Goal: Task Accomplishment & Management: Manage account settings

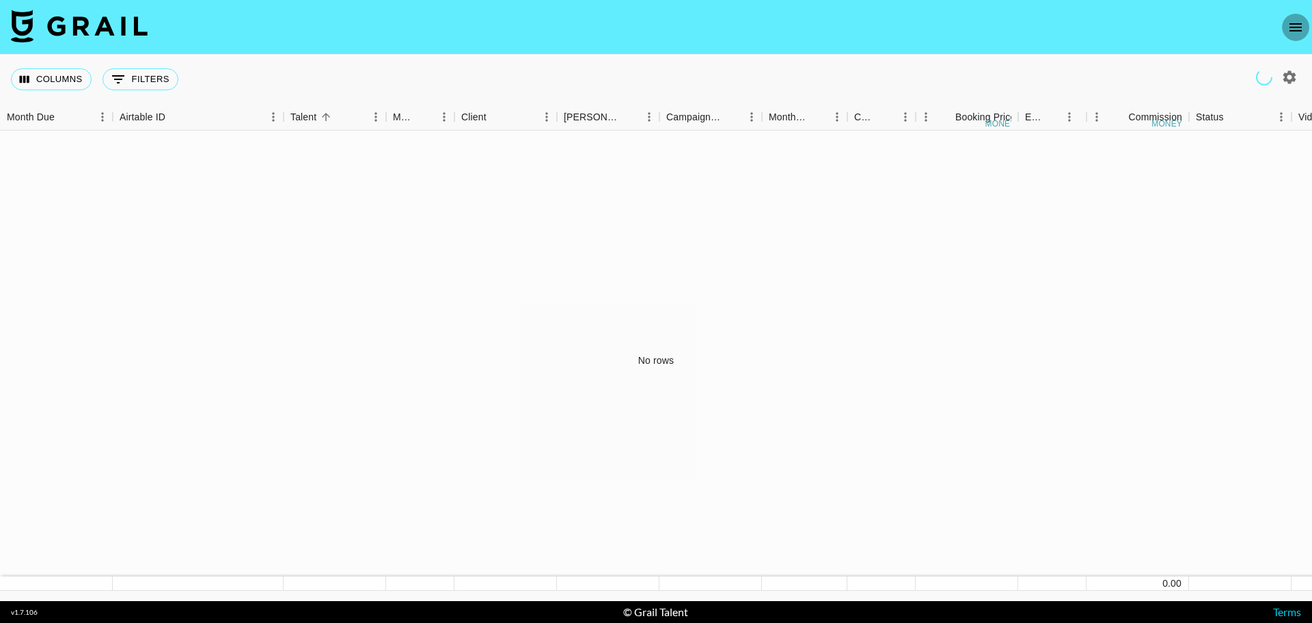
click at [1293, 30] on icon "open drawer" at bounding box center [1296, 27] width 12 height 8
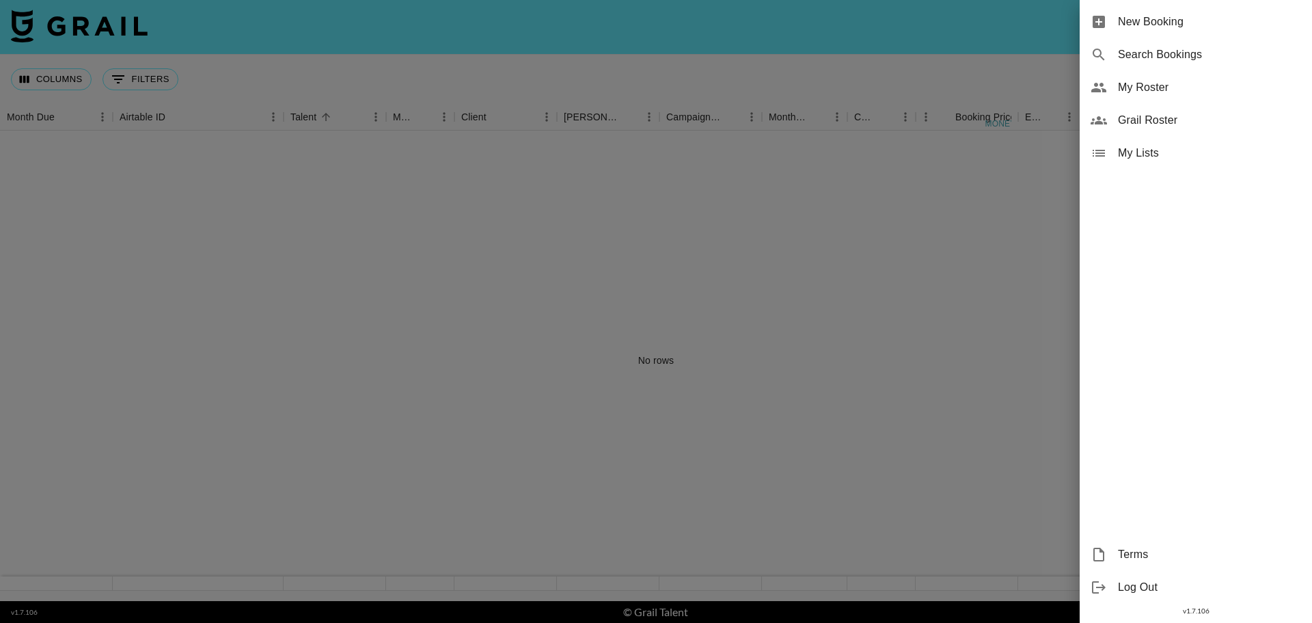
click at [1167, 94] on span "My Roster" at bounding box center [1209, 87] width 183 height 16
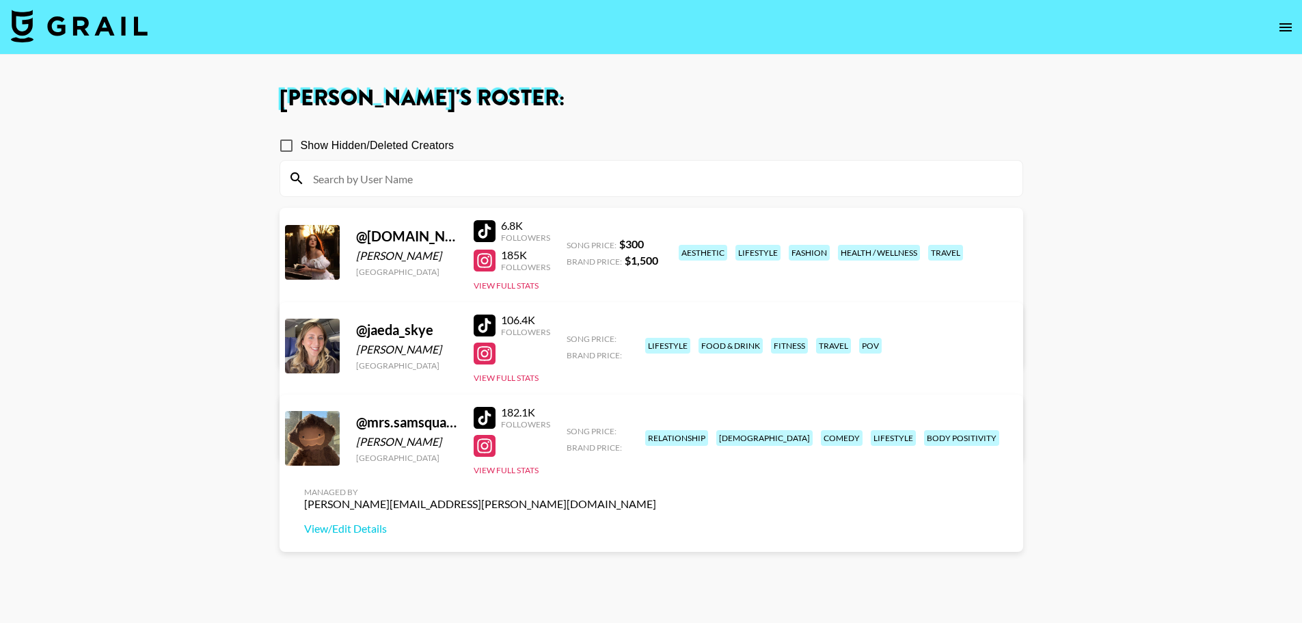
click at [656, 429] on link "View/Edit Details" at bounding box center [480, 436] width 352 height 14
click at [667, 476] on div "Managed By taylor.chambers@grail-talent.com View/Edit Details" at bounding box center [480, 511] width 374 height 70
click at [656, 521] on link "View/Edit Details" at bounding box center [480, 528] width 352 height 14
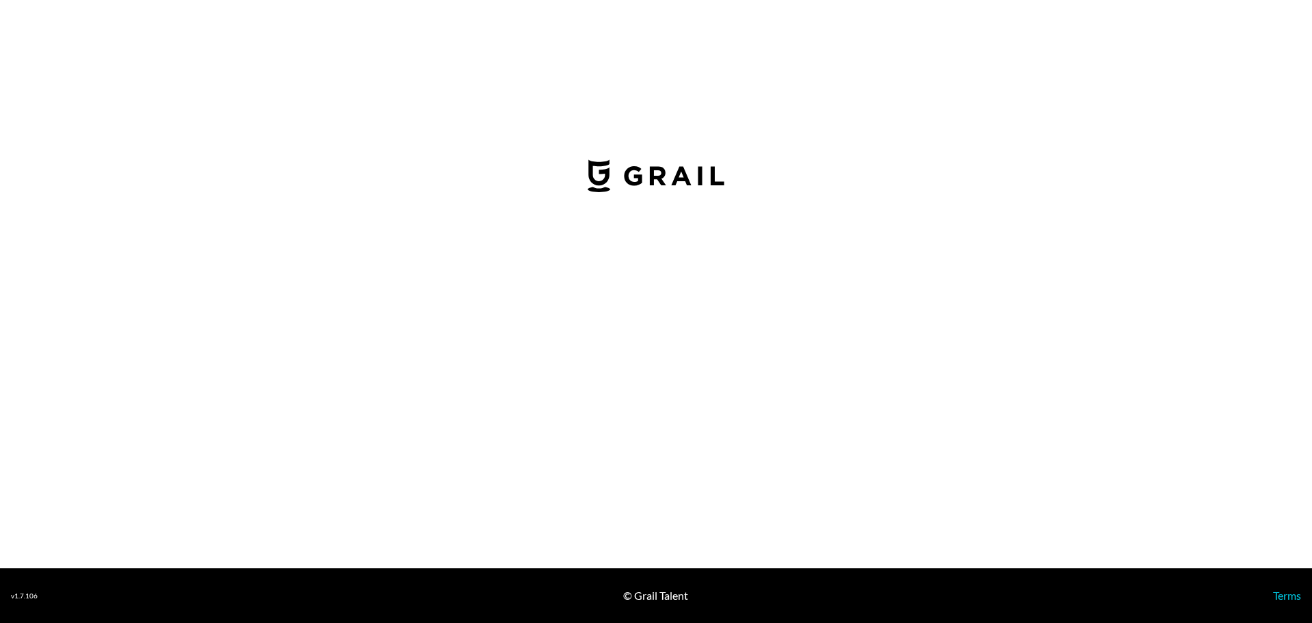
select select "USD"
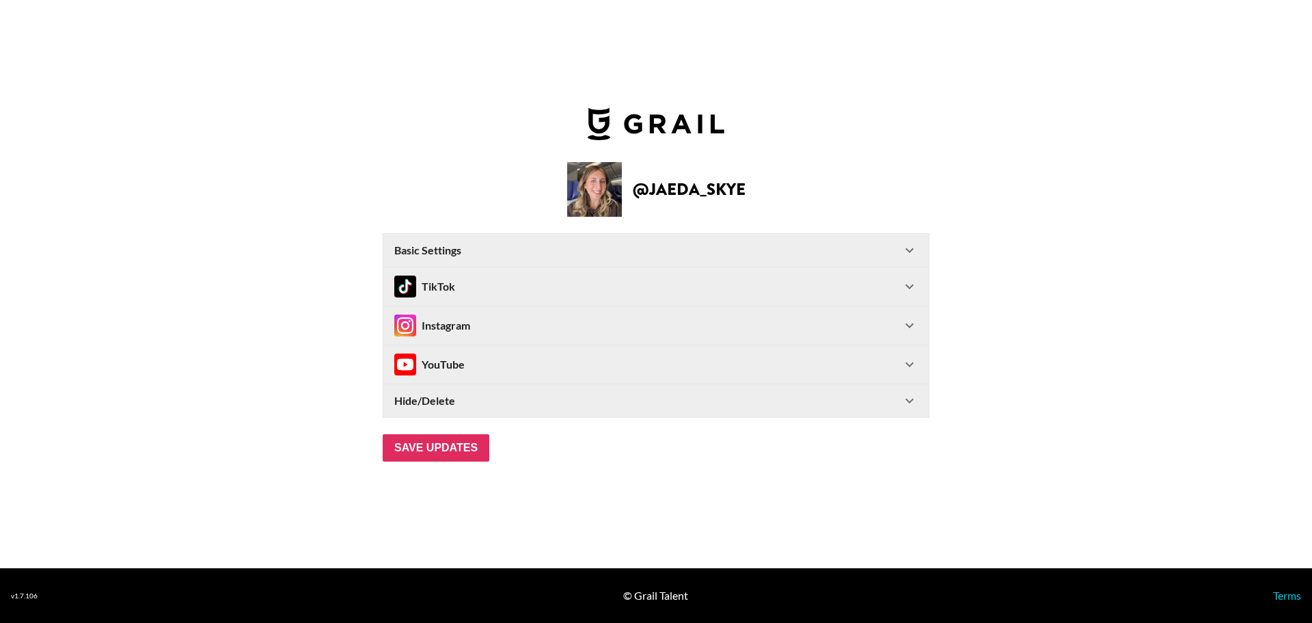
click at [466, 293] on div "TikTok" at bounding box center [647, 286] width 507 height 22
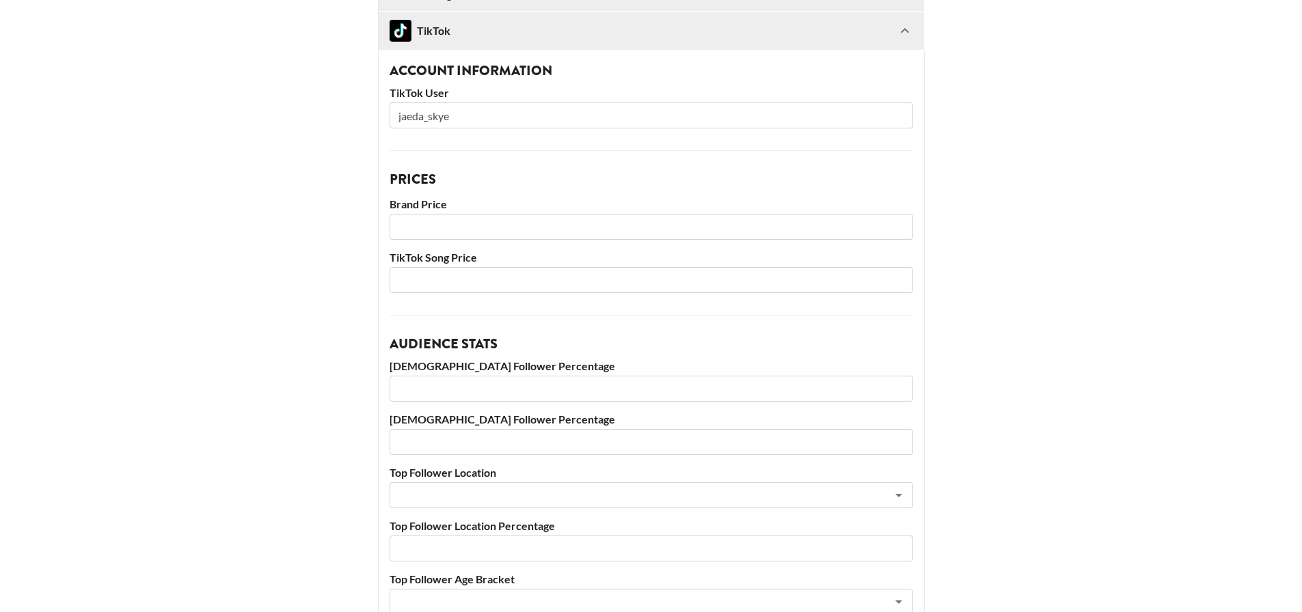
scroll to position [205, 0]
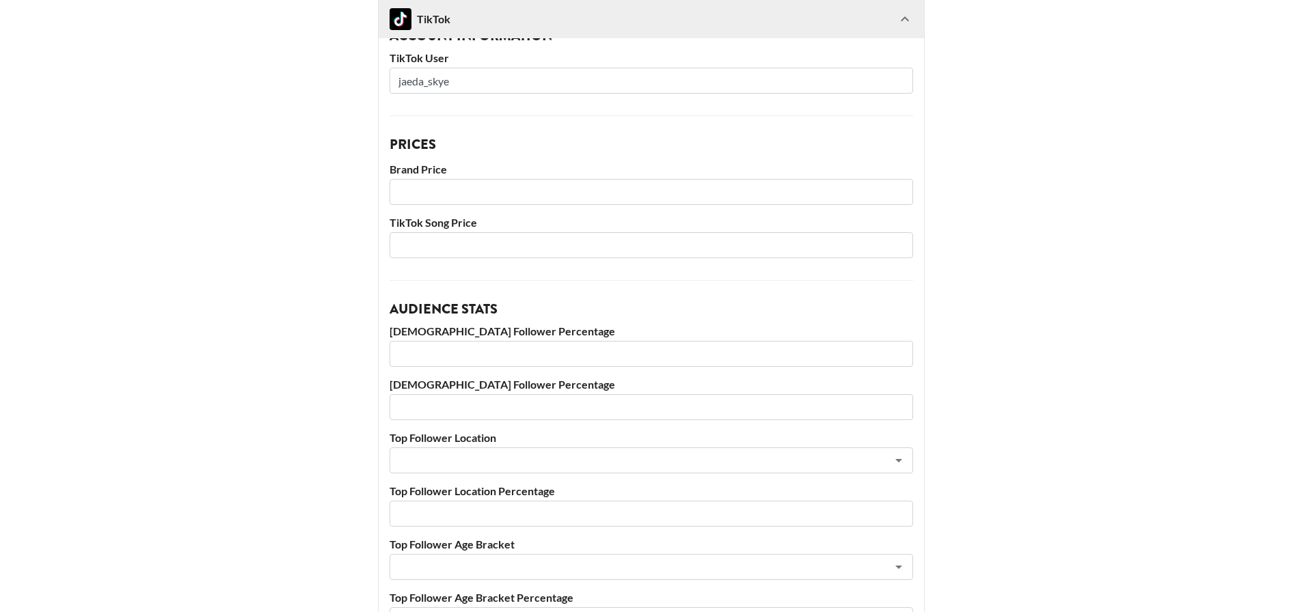
click at [587, 185] on input "number" at bounding box center [651, 192] width 523 height 26
type input "2500"
click at [685, 260] on div "Account Information TikTok User jaeda_skye Prices Brand Price 2500 TikTok Song …" at bounding box center [651, 335] width 545 height 640
click at [679, 253] on input "number" at bounding box center [651, 245] width 523 height 26
type input "300"
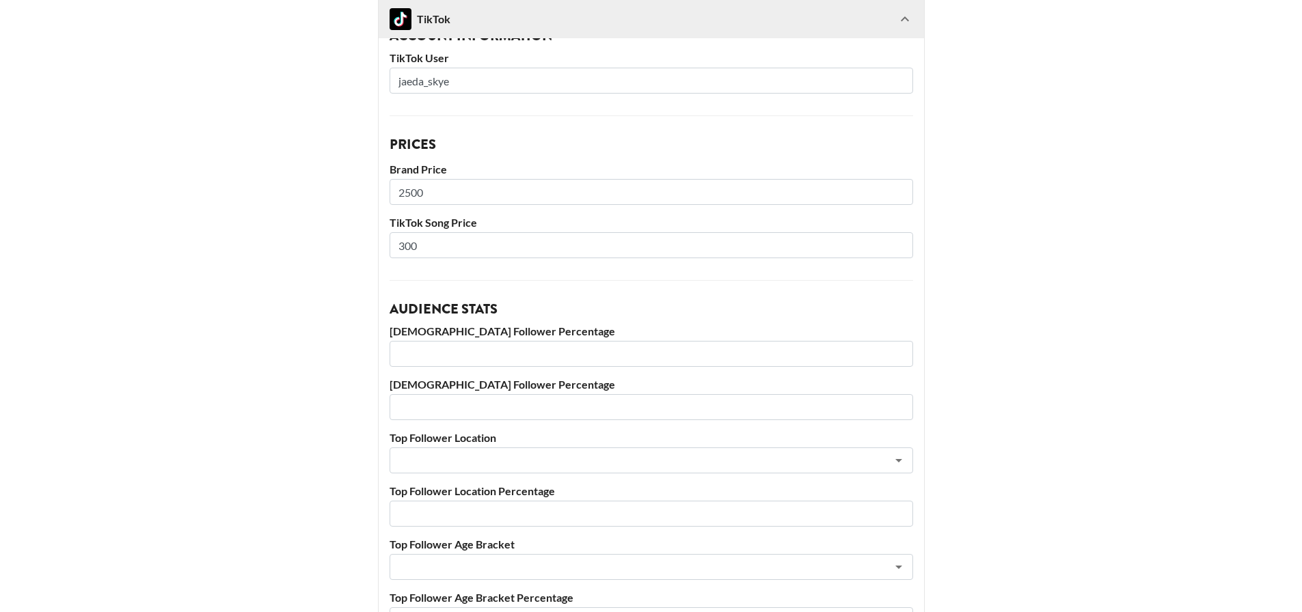
click at [746, 336] on label "[DEMOGRAPHIC_DATA] Follower Percentage" at bounding box center [651, 332] width 523 height 14
click at [754, 357] on input "number" at bounding box center [651, 354] width 523 height 26
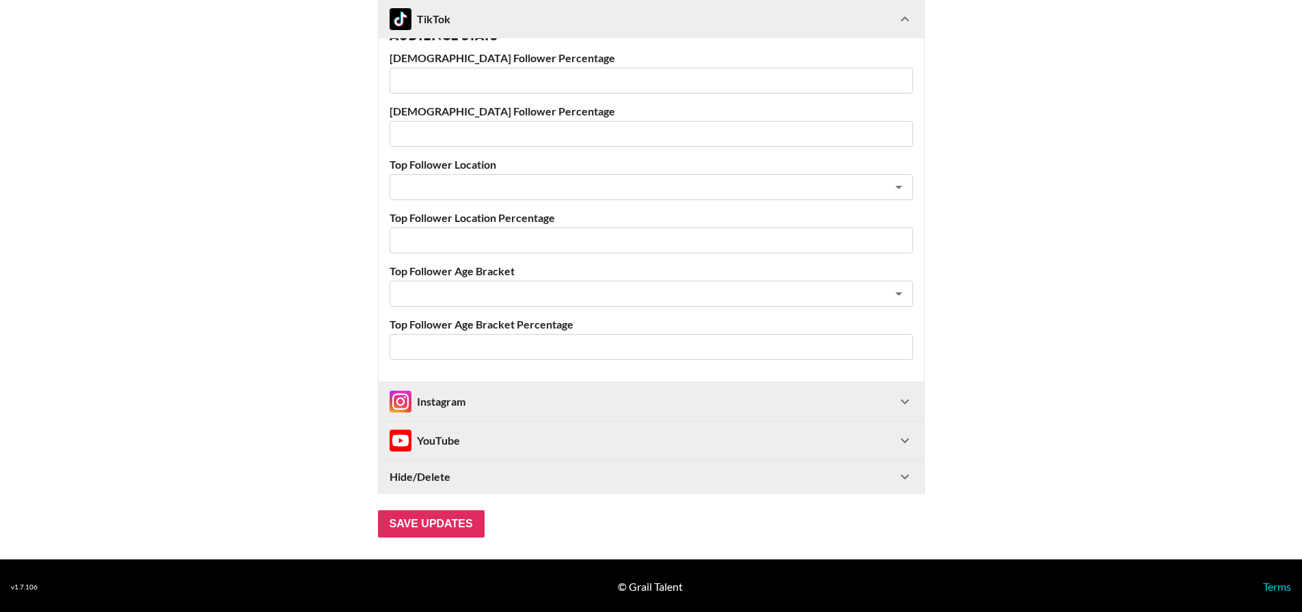
click at [516, 403] on div "Instagram" at bounding box center [643, 402] width 507 height 22
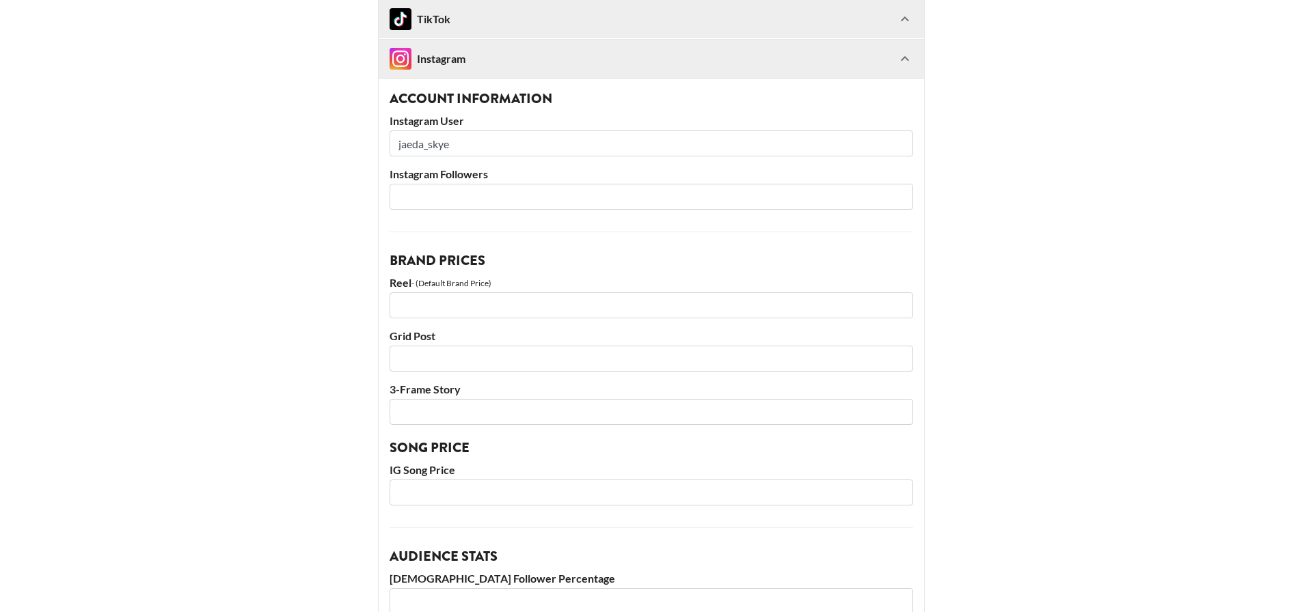
scroll to position [683, 0]
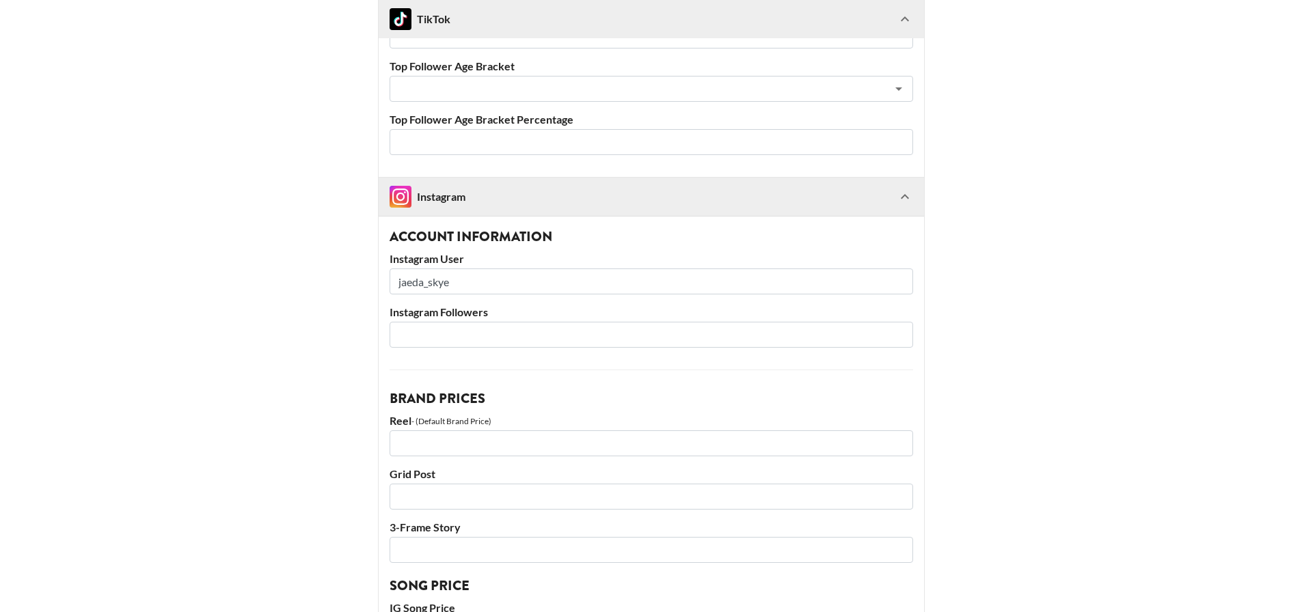
click at [459, 454] on input "number" at bounding box center [651, 444] width 523 height 26
type input "1000"
click at [466, 500] on input "number" at bounding box center [651, 497] width 523 height 26
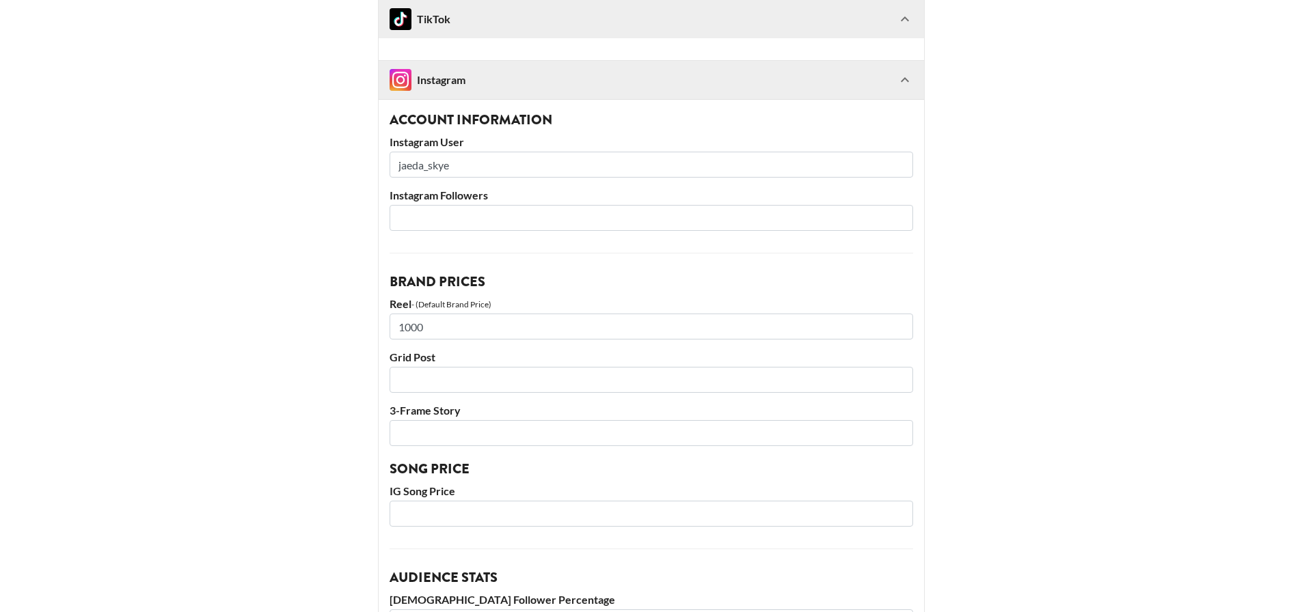
scroll to position [820, 0]
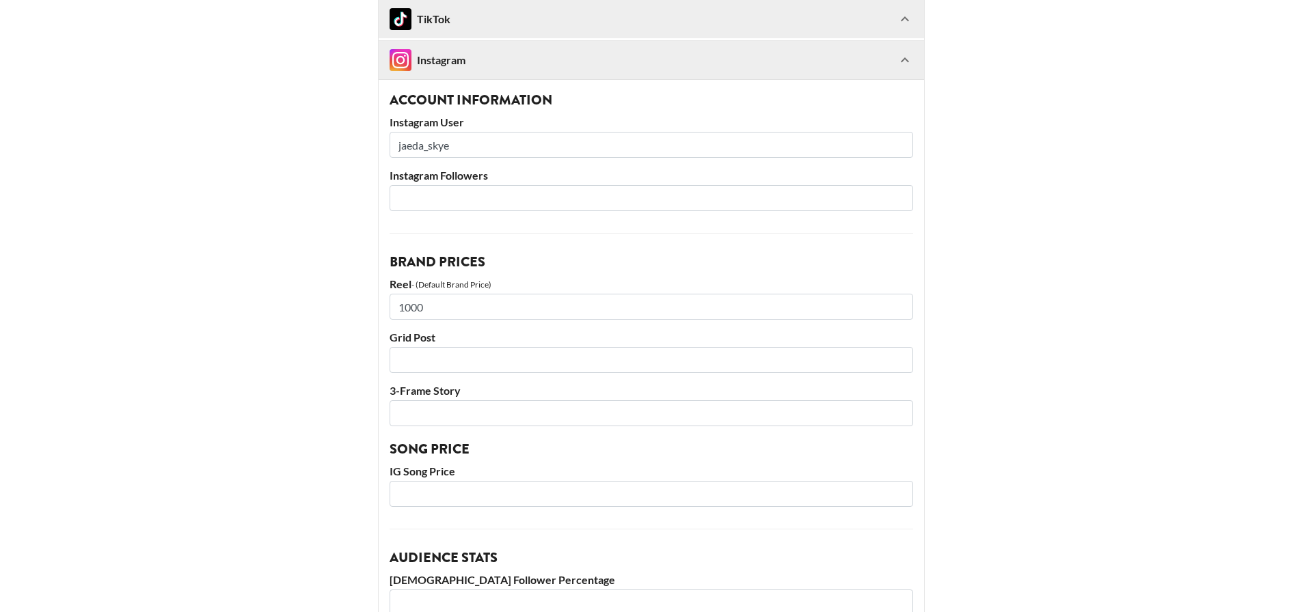
click at [465, 366] on input "number" at bounding box center [651, 360] width 523 height 26
click at [515, 428] on div "Account Information Instagram User jaeda_skye Instagram Followers Brand Prices …" at bounding box center [651, 491] width 545 height 825
click at [416, 357] on input "500" at bounding box center [651, 360] width 523 height 26
drag, startPoint x: 416, startPoint y: 357, endPoint x: 405, endPoint y: 355, distance: 11.8
click at [405, 355] on input "500" at bounding box center [651, 360] width 523 height 26
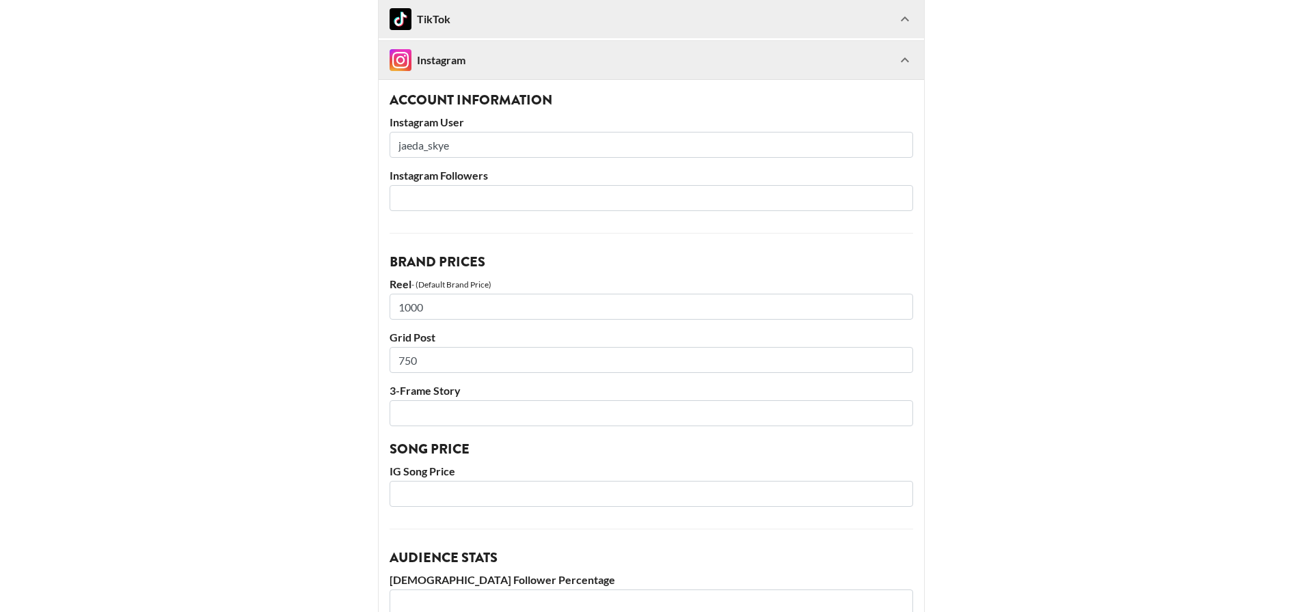
type input "750"
click at [427, 418] on input "number" at bounding box center [651, 413] width 523 height 26
type input "350"
click at [383, 459] on div "Instagram Account Information Instagram User jaeda_skye Instagram Followers Bra…" at bounding box center [651, 472] width 547 height 864
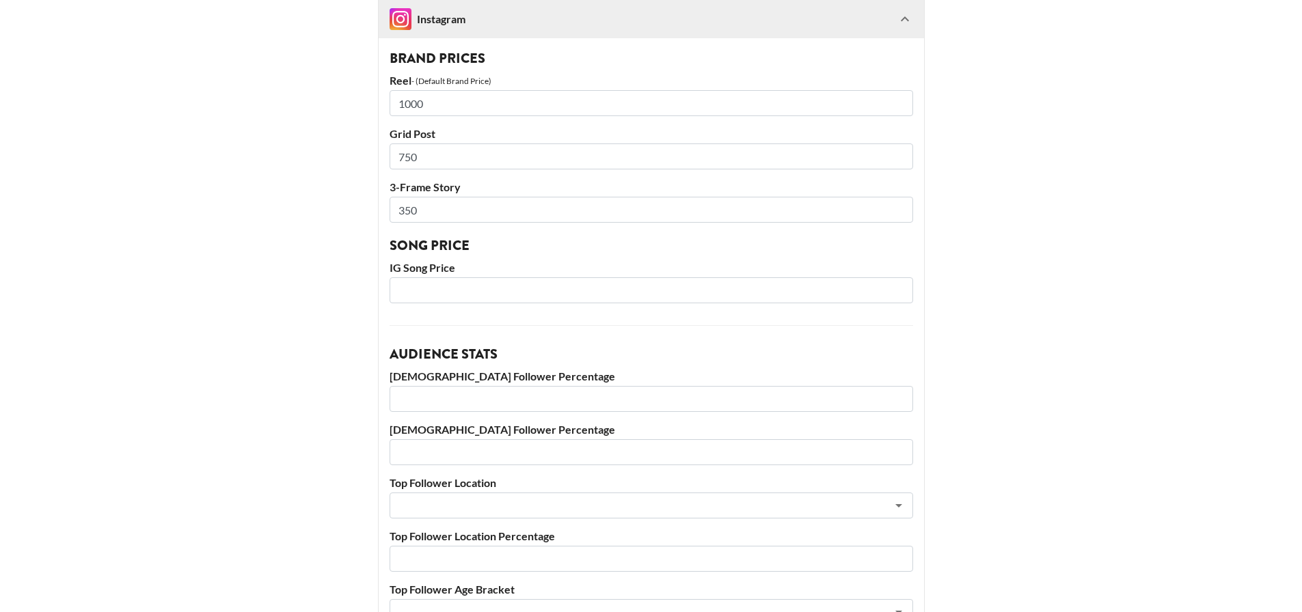
scroll to position [1025, 0]
click at [470, 292] on input "number" at bounding box center [651, 289] width 523 height 26
type input "2"
type input "300"
click at [498, 406] on input "number" at bounding box center [651, 398] width 523 height 26
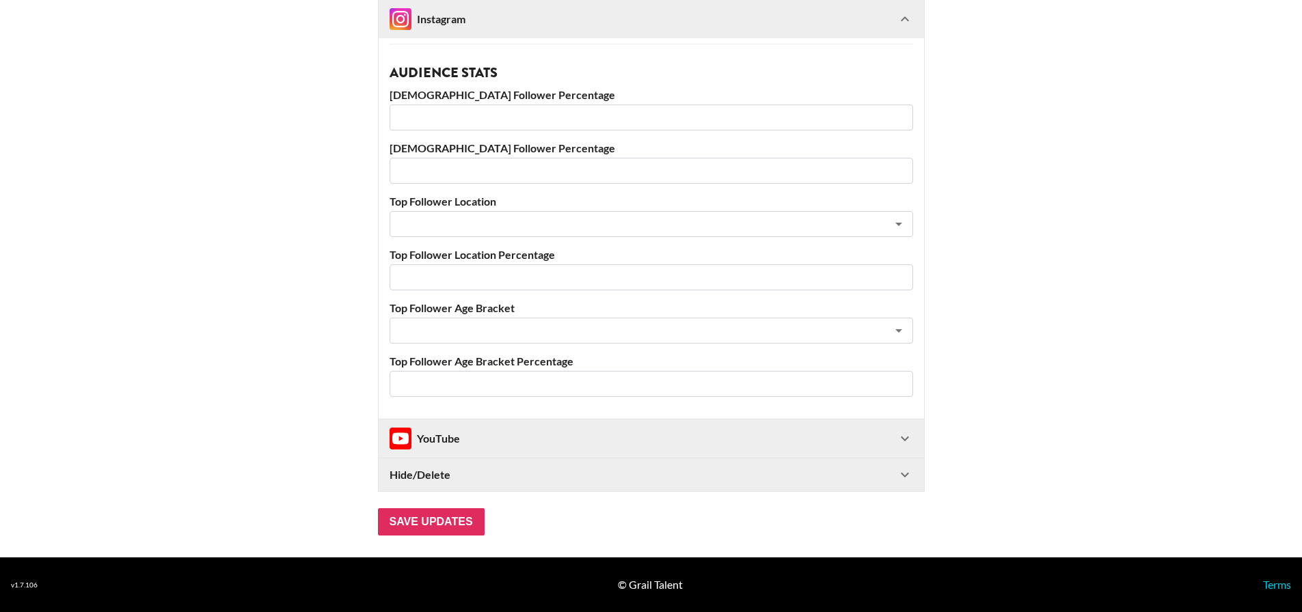
click at [478, 437] on div "YouTube" at bounding box center [643, 439] width 507 height 22
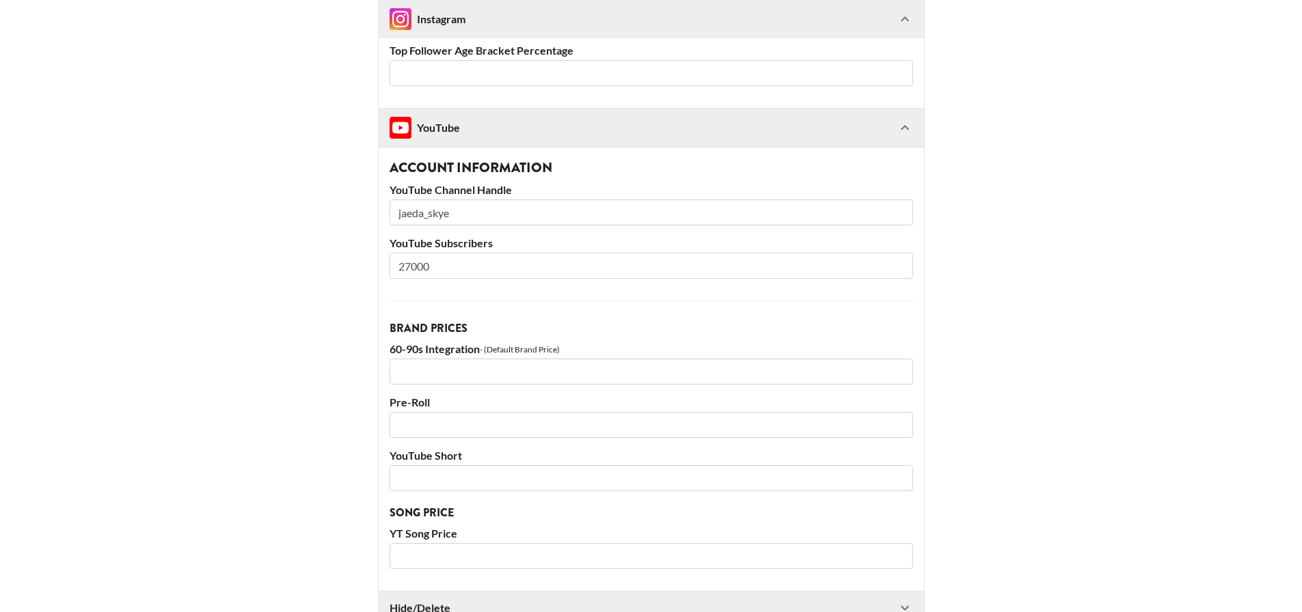
scroll to position [1613, 0]
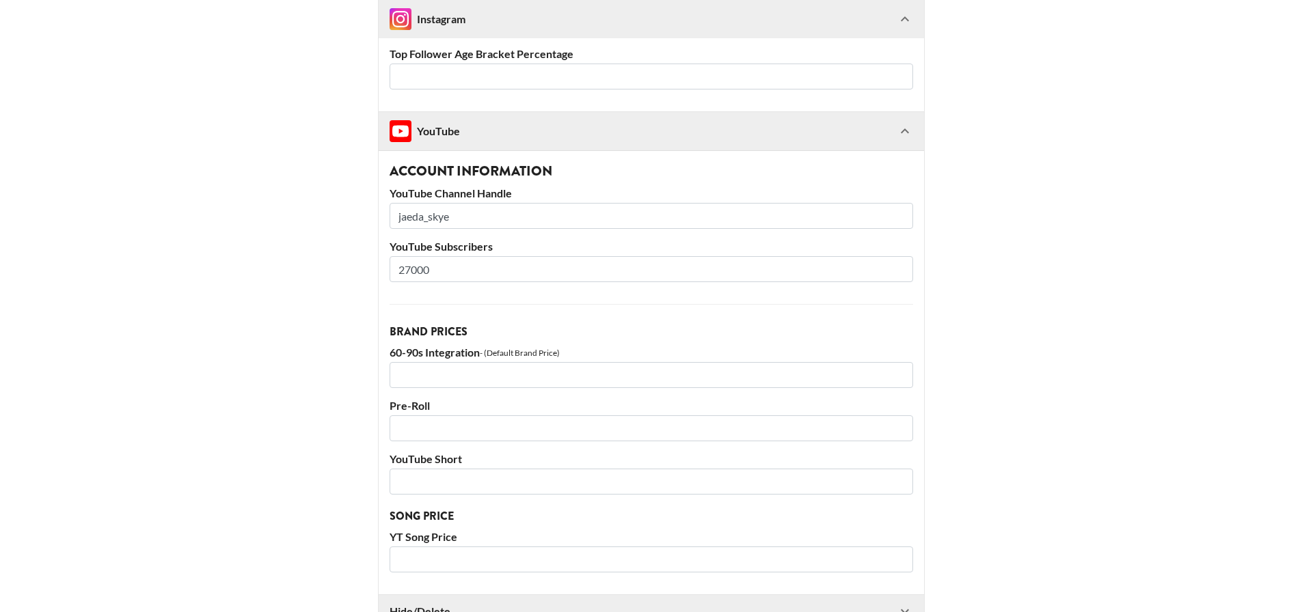
click at [461, 379] on input "number" at bounding box center [651, 375] width 523 height 26
type input "400"
click at [577, 426] on input "number" at bounding box center [651, 429] width 523 height 26
click at [596, 500] on div "Account Information YouTube Channel Handle jaeda_skye YouTube Subscribers 27000…" at bounding box center [651, 372] width 545 height 444
click at [591, 474] on input "number" at bounding box center [651, 482] width 523 height 26
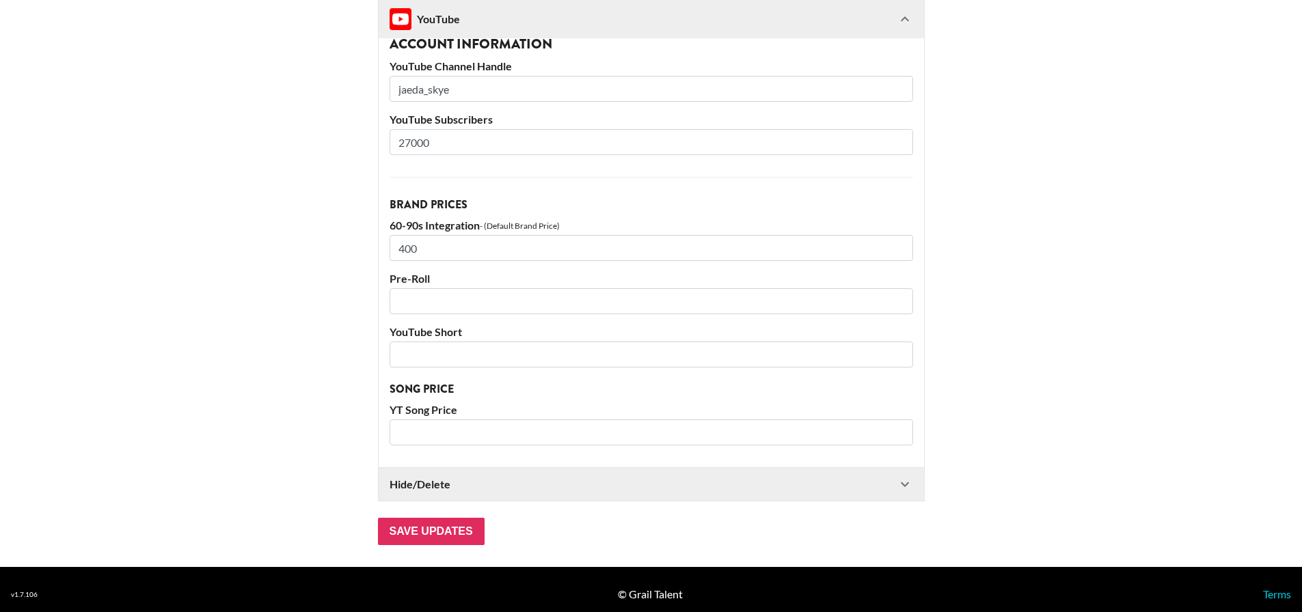
scroll to position [1750, 0]
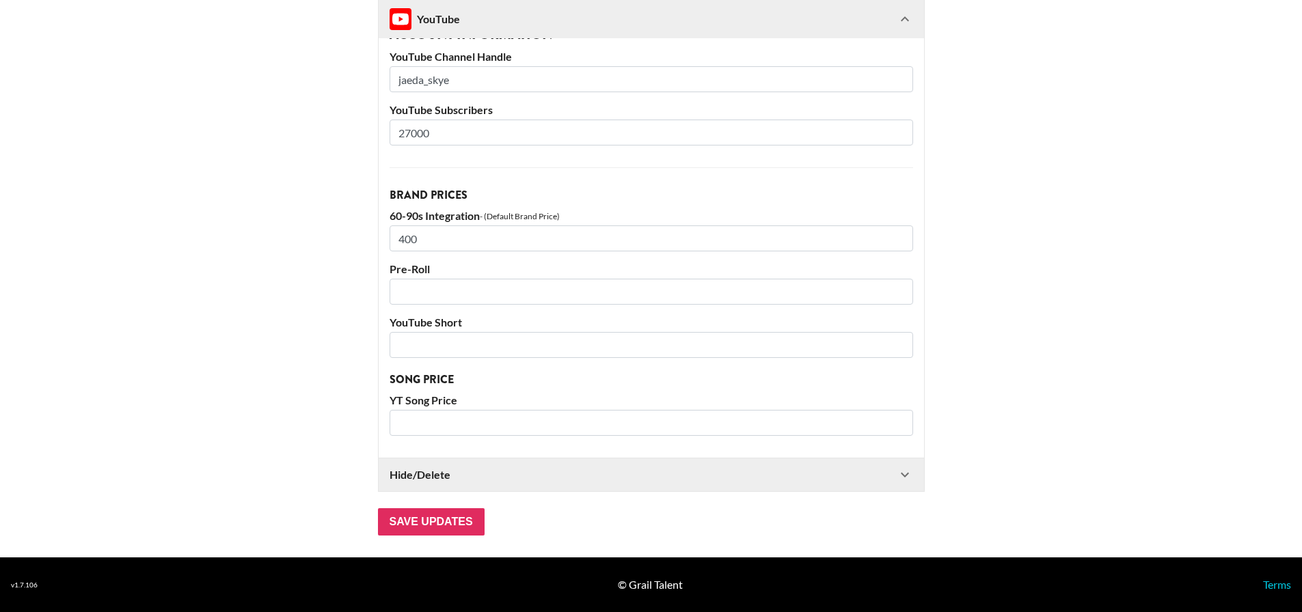
click at [569, 418] on input "number" at bounding box center [651, 423] width 523 height 26
type input "300"
click at [568, 363] on div "Account Information YouTube Channel Handle jaeda_skye YouTube Subscribers 27000…" at bounding box center [651, 236] width 545 height 444
click at [570, 338] on input "number" at bounding box center [651, 345] width 523 height 26
drag, startPoint x: 435, startPoint y: 236, endPoint x: 396, endPoint y: 233, distance: 39.7
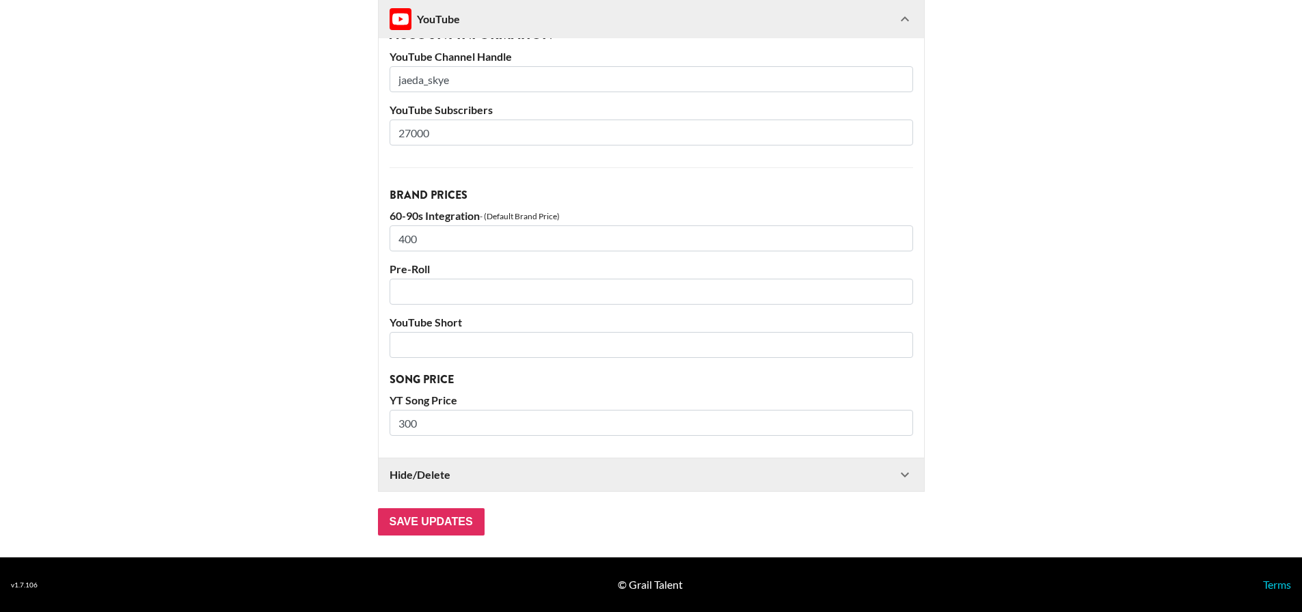
click at [396, 233] on input "400" at bounding box center [651, 239] width 523 height 26
type input "500"
click at [417, 351] on input "number" at bounding box center [651, 345] width 523 height 26
type input "350"
click at [442, 283] on input "number" at bounding box center [651, 292] width 523 height 26
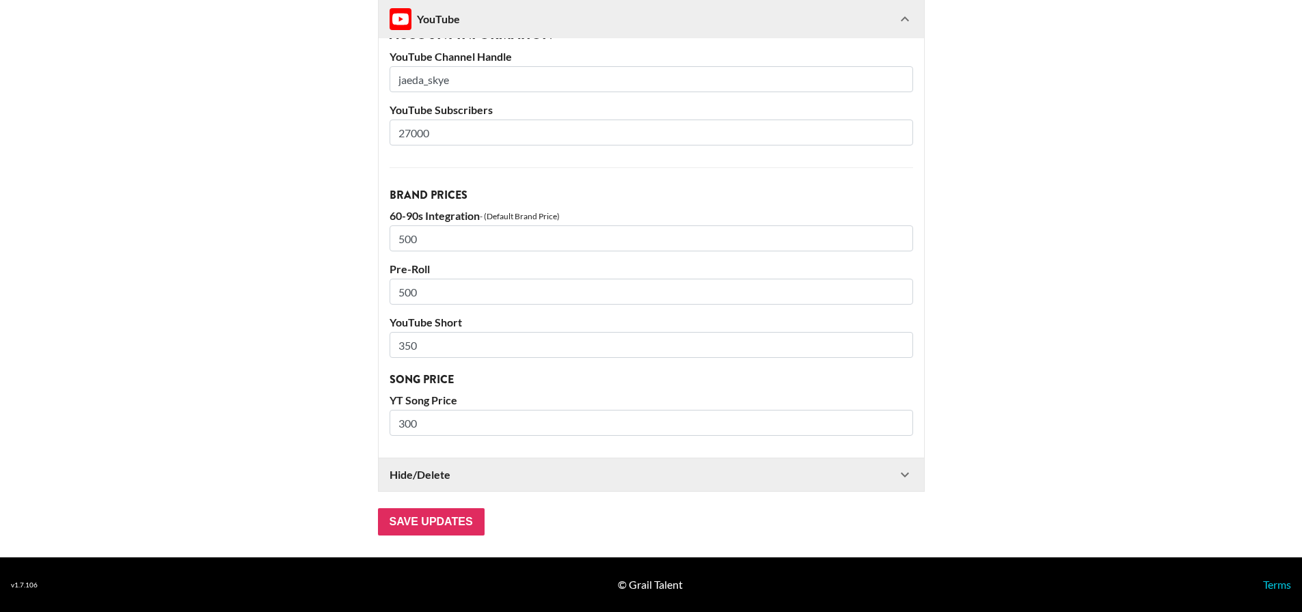
type input "500"
click at [439, 517] on input "Save Updates" at bounding box center [431, 521] width 107 height 27
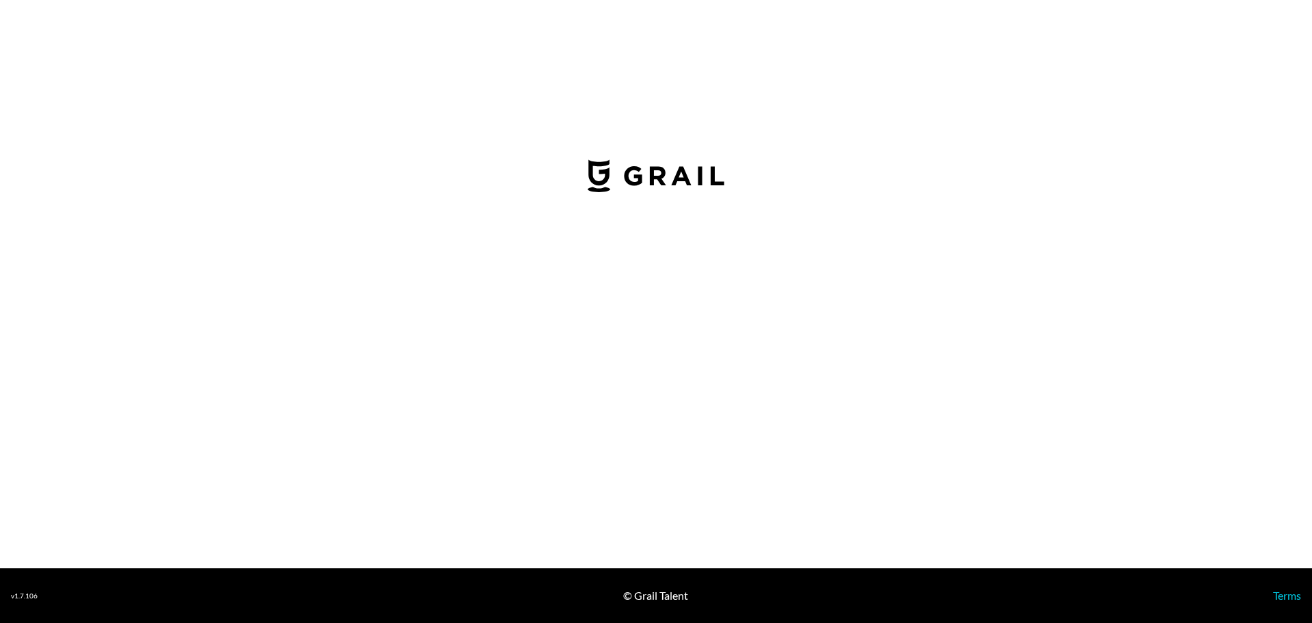
select select "USD"
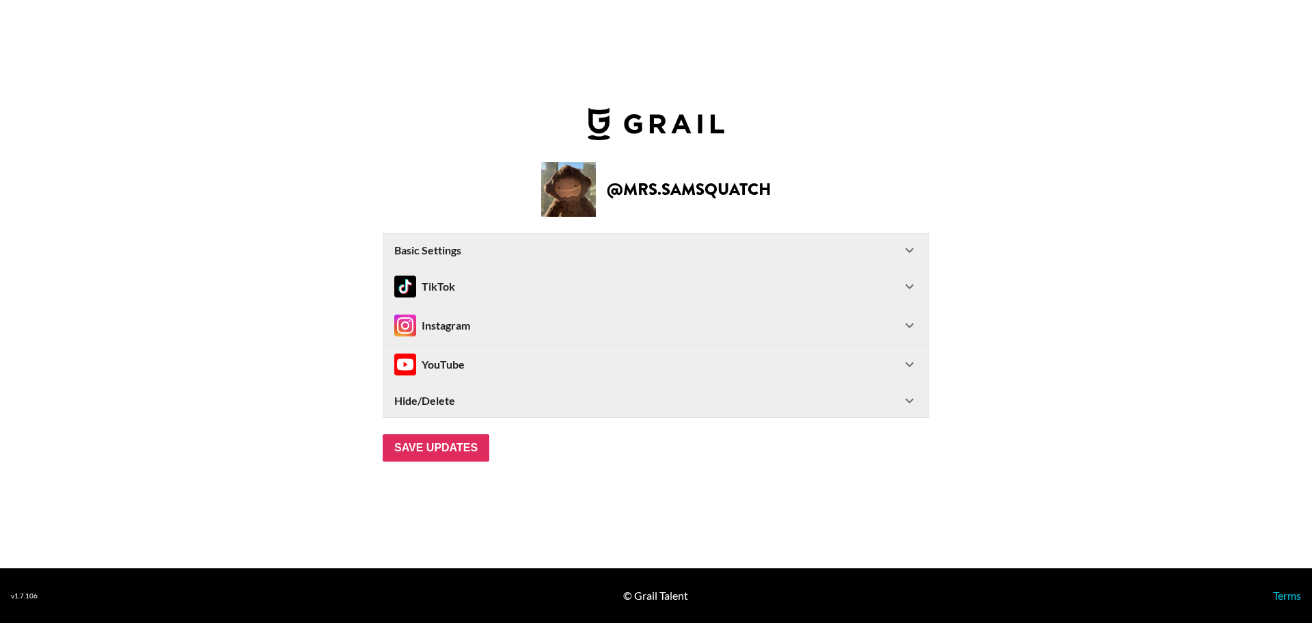
click at [590, 291] on div "TikTok" at bounding box center [647, 286] width 507 height 22
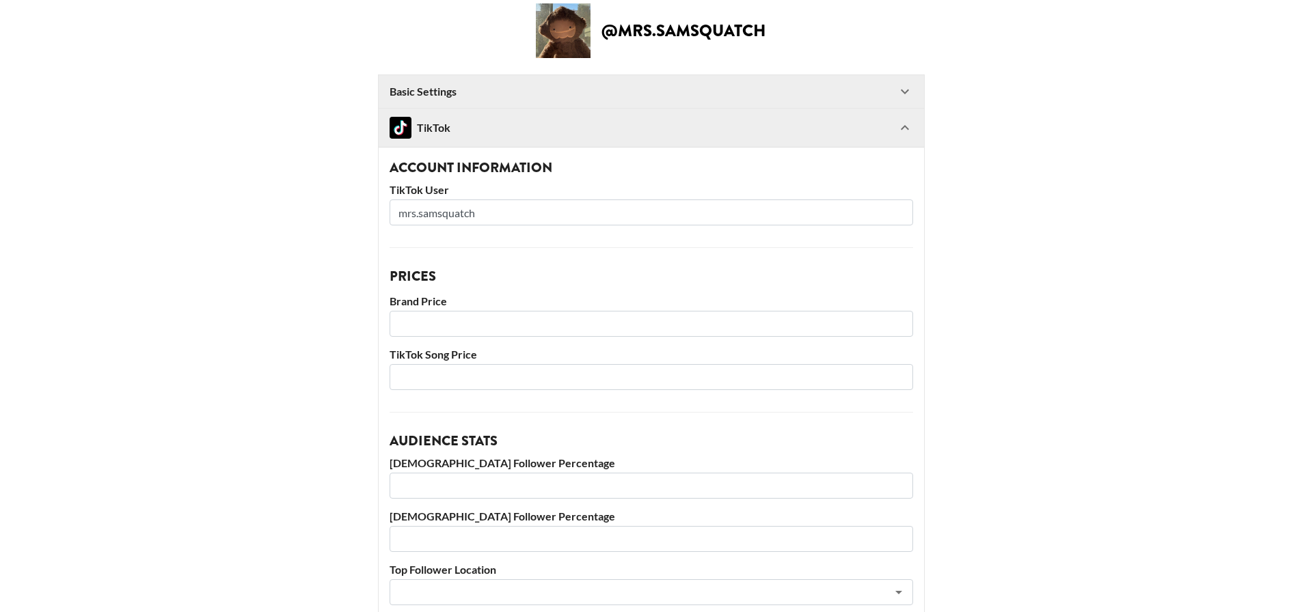
scroll to position [205, 0]
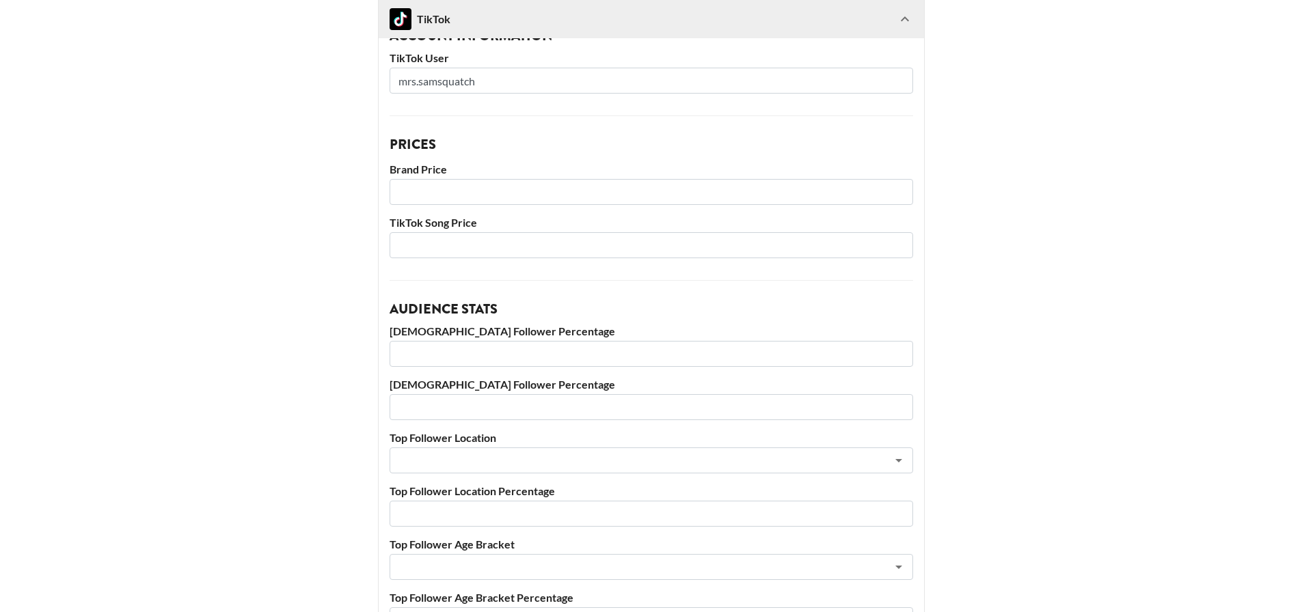
click at [541, 251] on input "number" at bounding box center [651, 245] width 523 height 26
type input "300"
click at [546, 191] on input "number" at bounding box center [651, 192] width 523 height 26
type input "1500"
click at [532, 359] on input "number" at bounding box center [651, 354] width 523 height 26
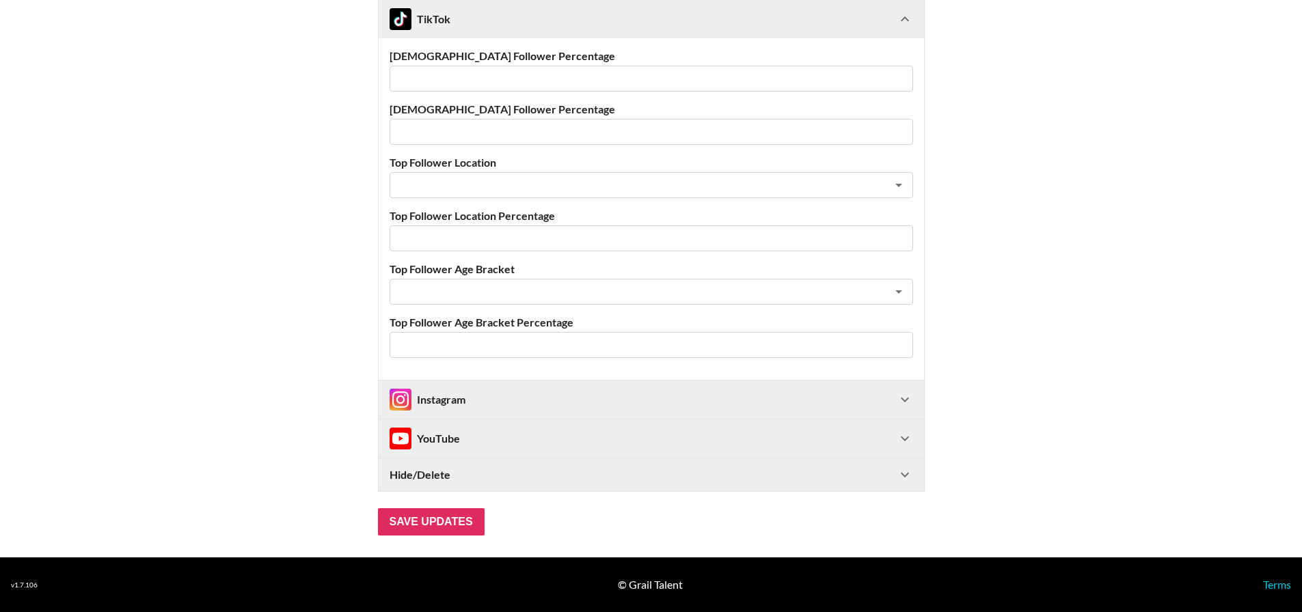
click at [512, 403] on div "Instagram" at bounding box center [643, 400] width 507 height 22
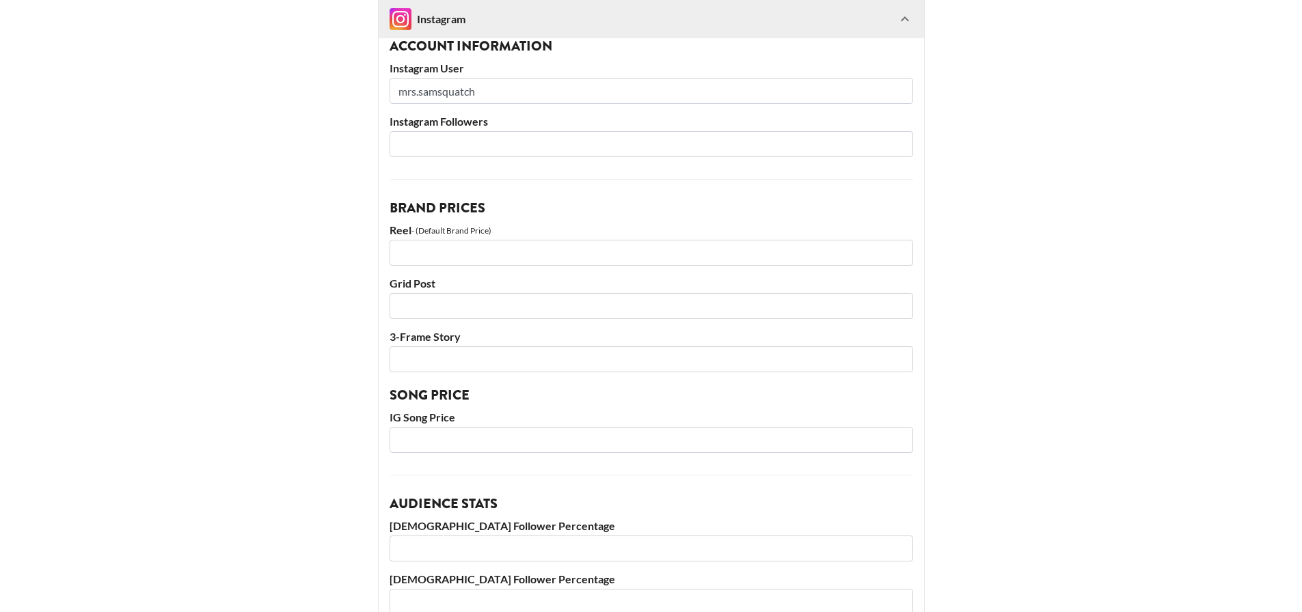
scroll to position [759, 0]
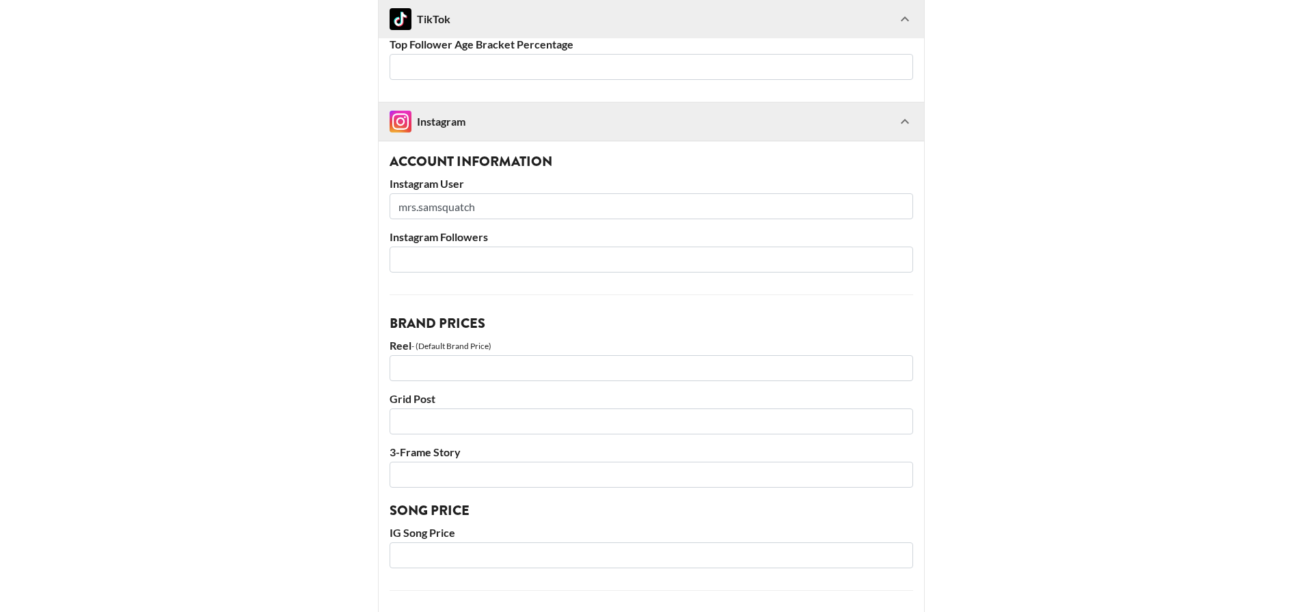
click at [510, 380] on input "number" at bounding box center [651, 368] width 523 height 26
type input "2500"
click at [508, 425] on input "number" at bounding box center [651, 422] width 523 height 26
type input "1000"
click at [508, 474] on input "number" at bounding box center [651, 475] width 523 height 26
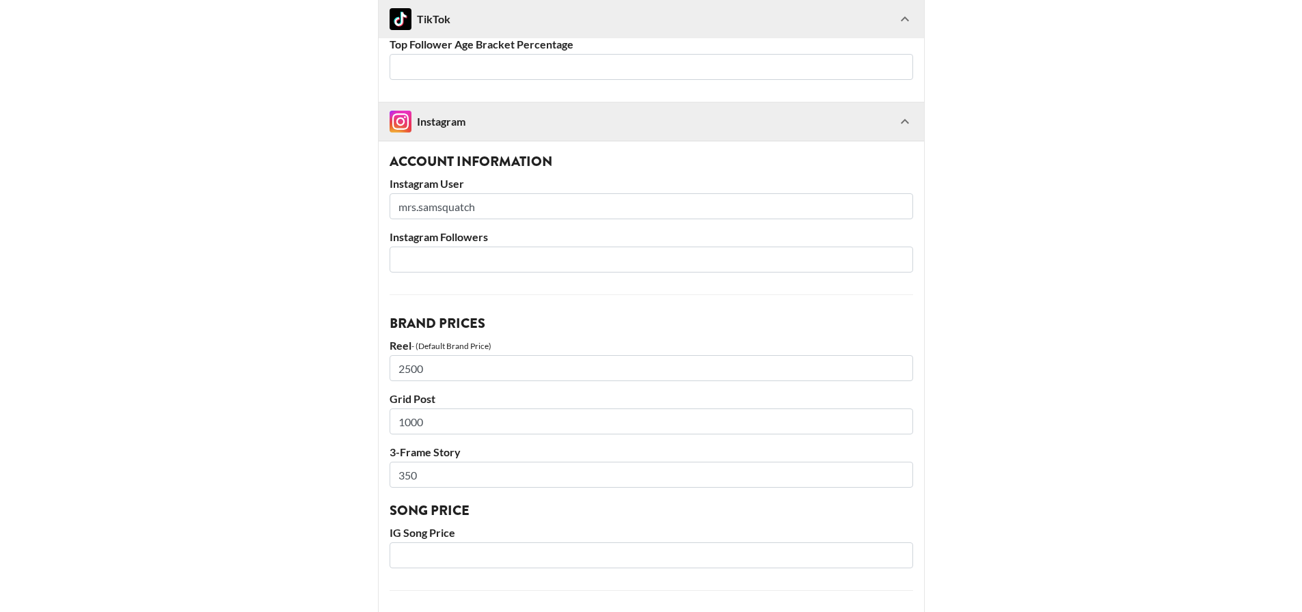
click at [478, 553] on input "number" at bounding box center [651, 556] width 523 height 26
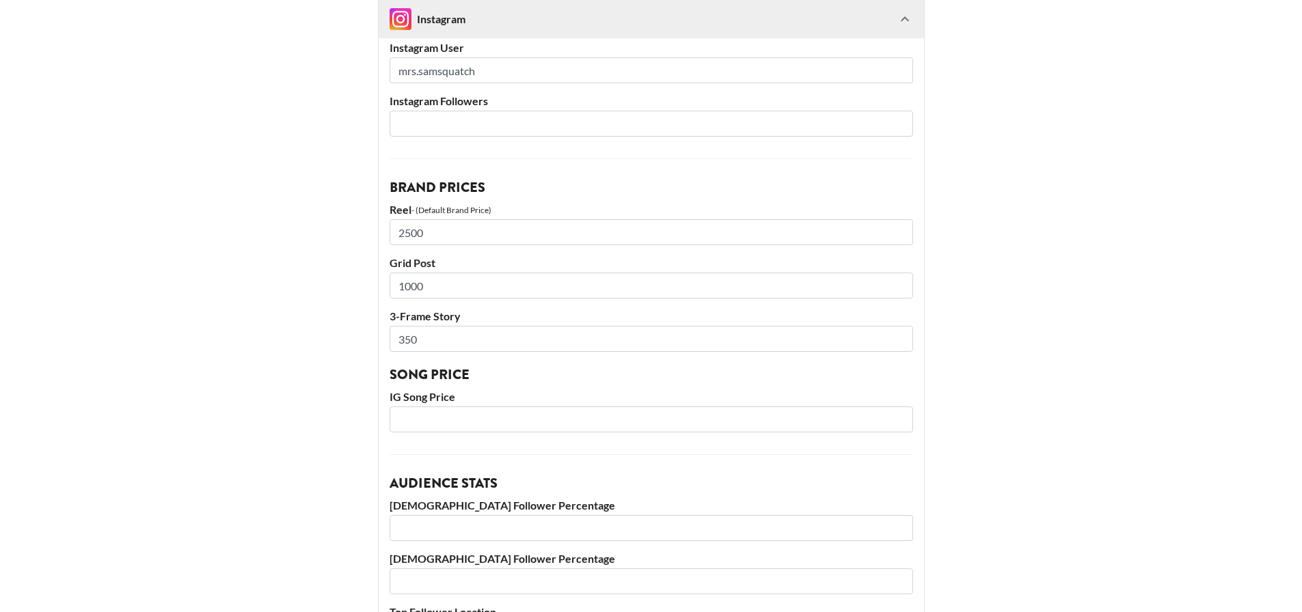
scroll to position [895, 0]
drag, startPoint x: 452, startPoint y: 342, endPoint x: 384, endPoint y: 332, distance: 68.4
click at [384, 332] on div "Account Information Instagram User mrs.samsquatch Instagram Followers Brand Pri…" at bounding box center [651, 416] width 545 height 825
type input "500"
click at [472, 413] on input "number" at bounding box center [651, 419] width 523 height 26
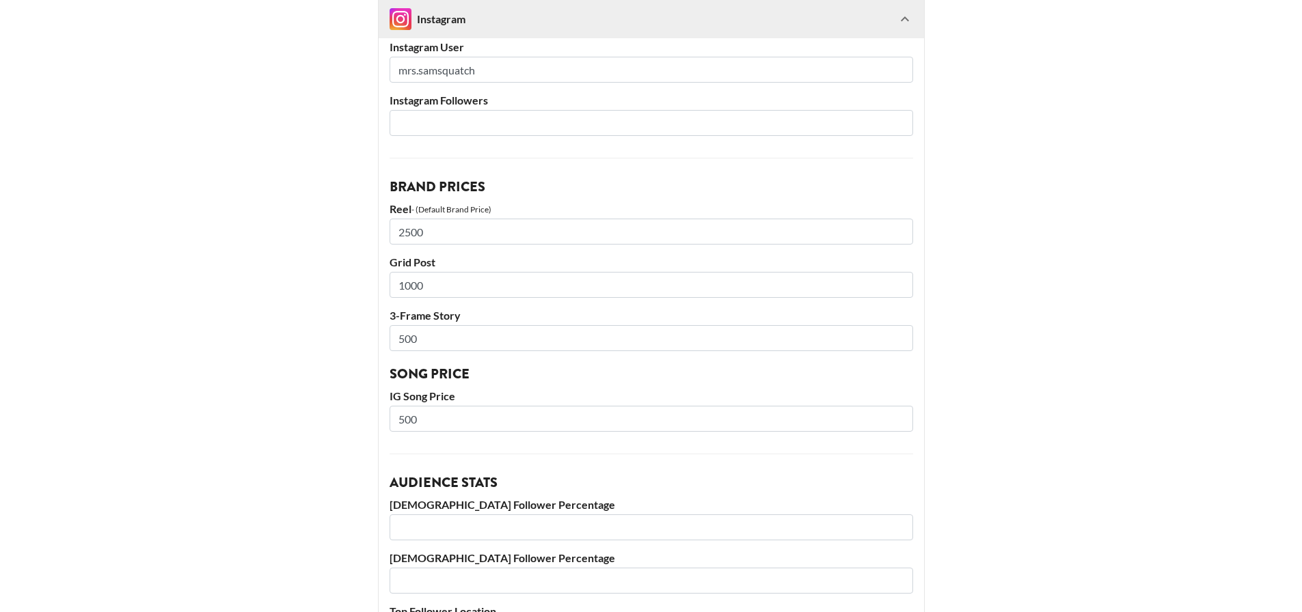
type input "500"
click at [299, 396] on main "@ mrs.samsquatch Basic Settings Airtable ID: recaZkMwRKX0NarAN Manager(s) taylo…" at bounding box center [651, 63] width 1280 height 1765
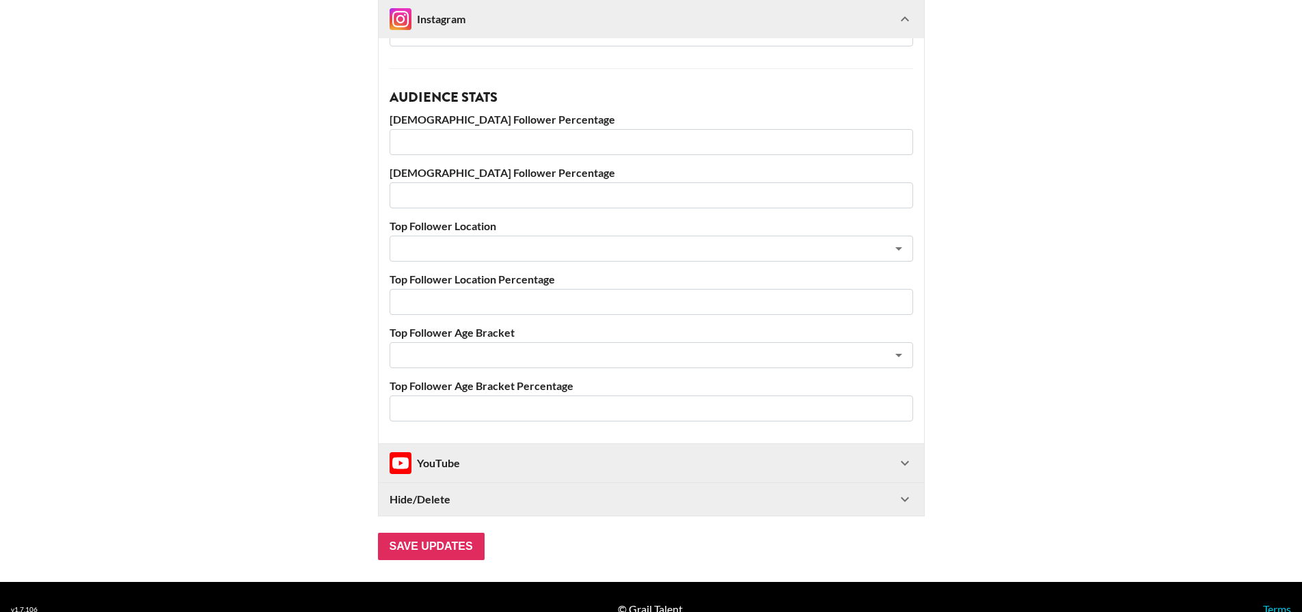
scroll to position [1305, 0]
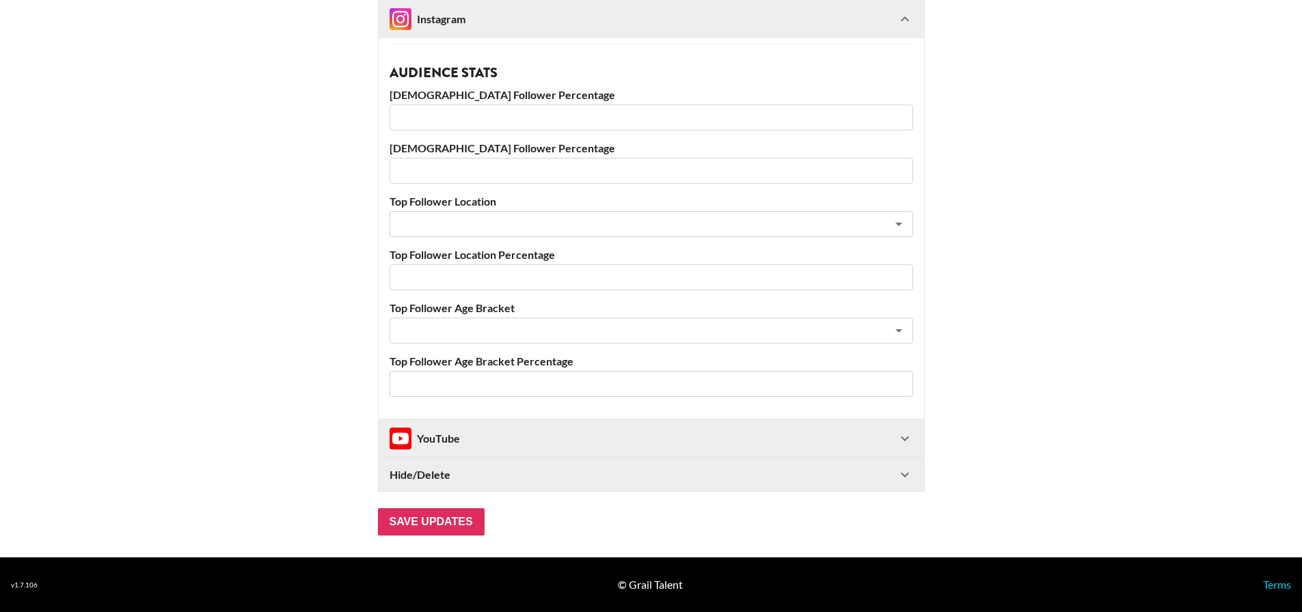
click at [457, 434] on div "YouTube" at bounding box center [425, 439] width 70 height 22
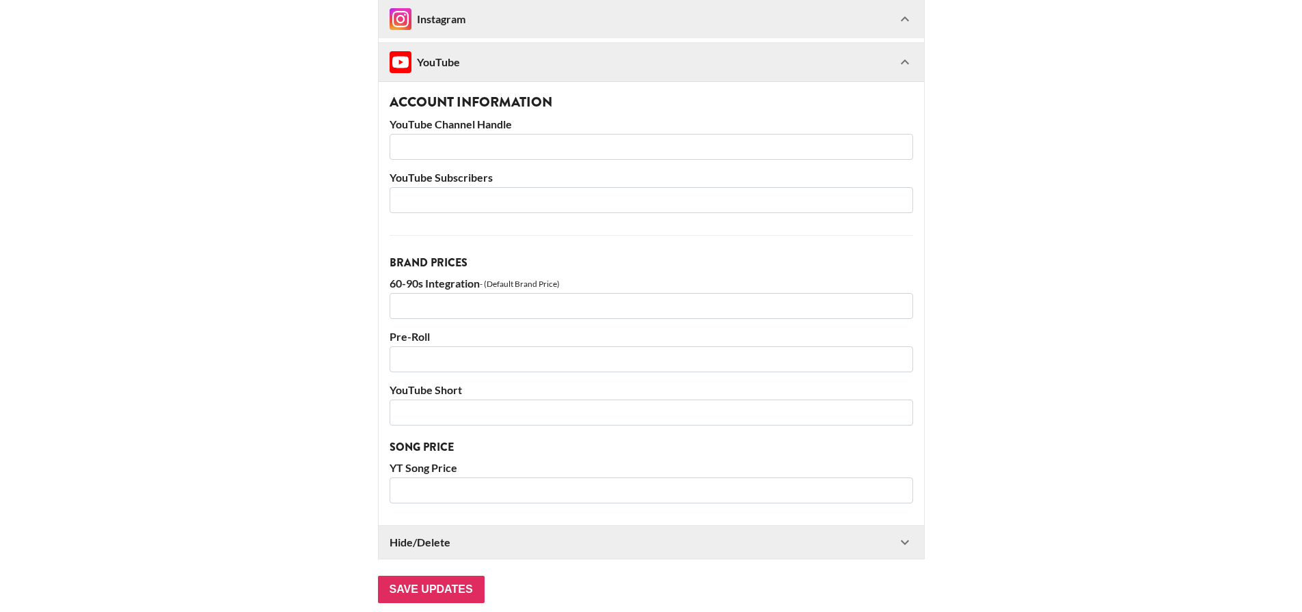
scroll to position [1681, 0]
click at [473, 228] on div "Account Information YouTube Channel Handle YouTube Subscribers Brand Prices 60-…" at bounding box center [651, 304] width 545 height 444
click at [471, 208] on input "number" at bounding box center [651, 201] width 523 height 26
type input "5000"
click at [470, 143] on input "text" at bounding box center [651, 148] width 523 height 26
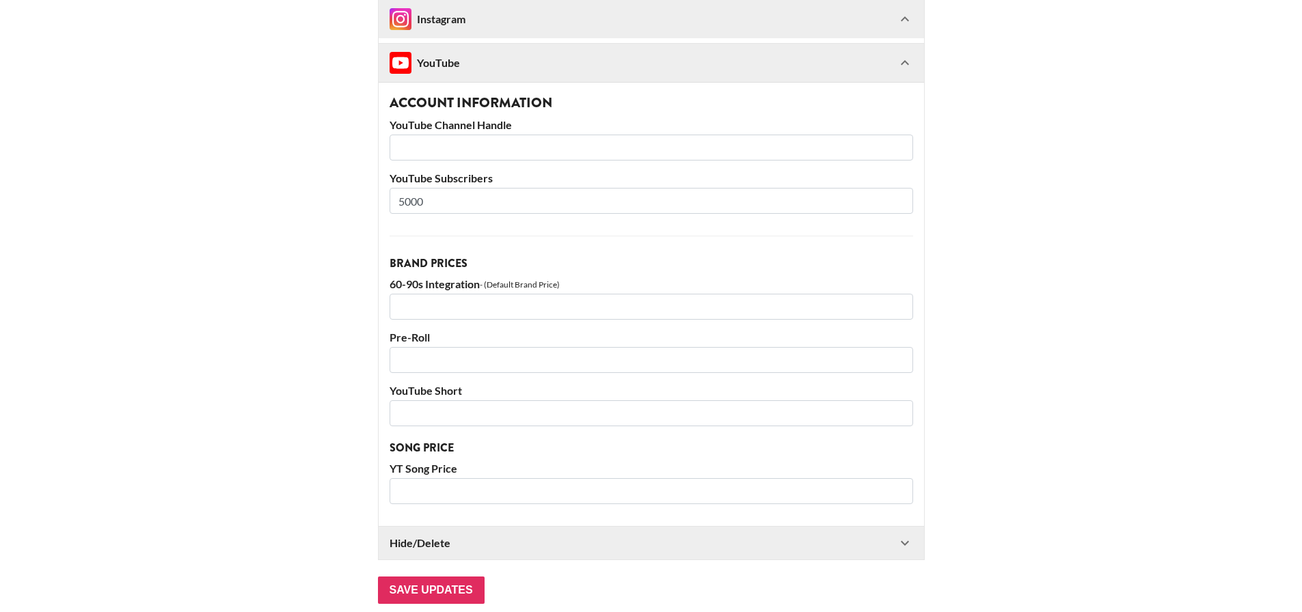
click at [518, 308] on input "number" at bounding box center [651, 307] width 523 height 26
type input "300"
click at [519, 367] on input "number" at bounding box center [651, 360] width 523 height 26
click at [448, 139] on input "text" at bounding box center [651, 148] width 523 height 26
paste input "https://www.youtube.com/channel/UCp7tu1mHk3DaDqClEz1jxVQ"
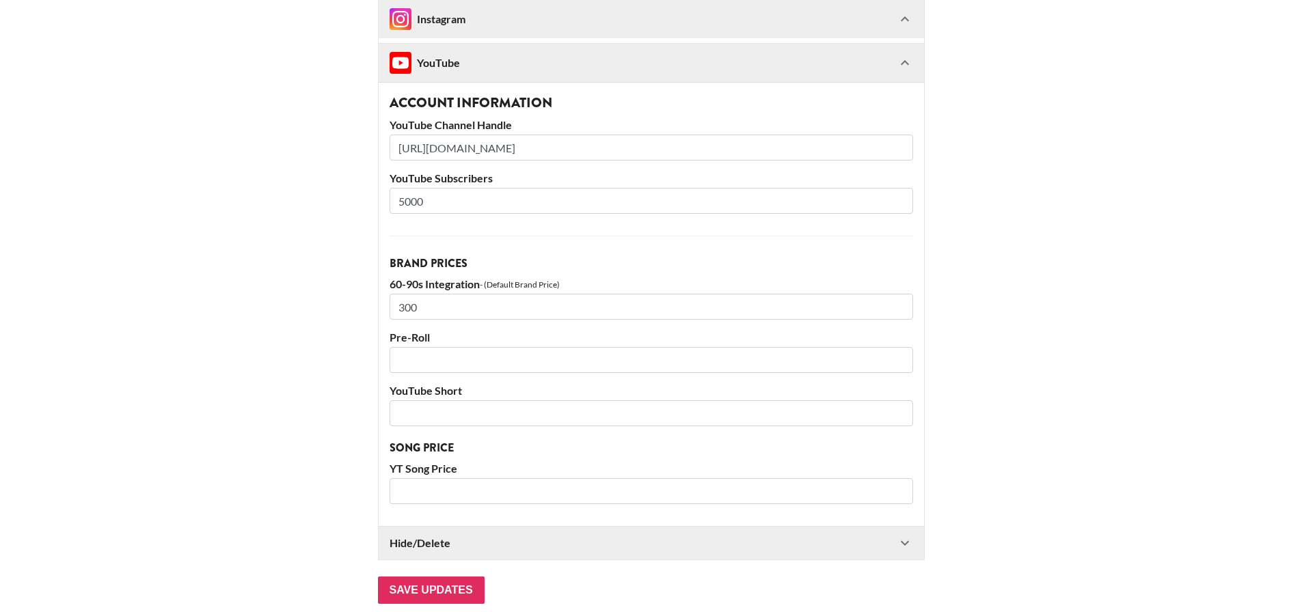
type input "https://www.youtube.com/channel/UCp7tu1mHk3DaDqClEz1jxVQ"
drag, startPoint x: 508, startPoint y: 302, endPoint x: 360, endPoint y: 303, distance: 148.3
click at [532, 146] on input "https://www.youtube.com/channel/UCp7tu1mHk3DaDqClEz1jxVQ" at bounding box center [651, 148] width 523 height 26
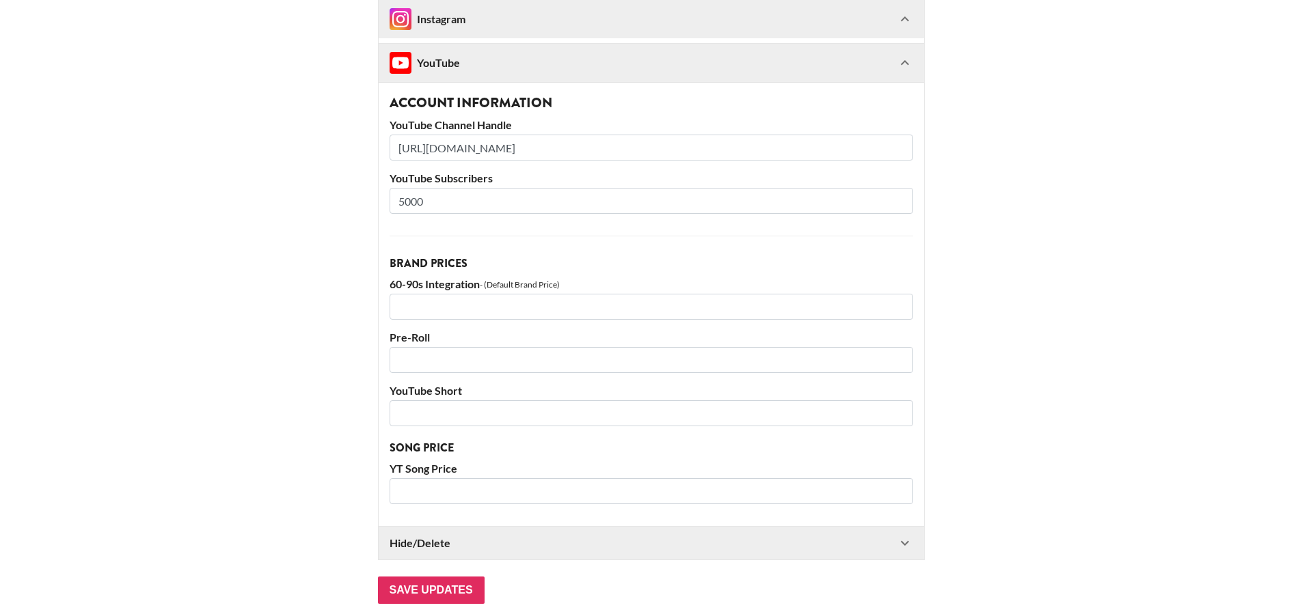
click at [532, 146] on input "https://www.youtube.com/channel/UCp7tu1mHk3DaDqClEz1jxVQ" at bounding box center [651, 148] width 523 height 26
drag, startPoint x: 454, startPoint y: 195, endPoint x: 310, endPoint y: 202, distance: 143.7
click at [435, 592] on input "Save Updates" at bounding box center [431, 590] width 107 height 27
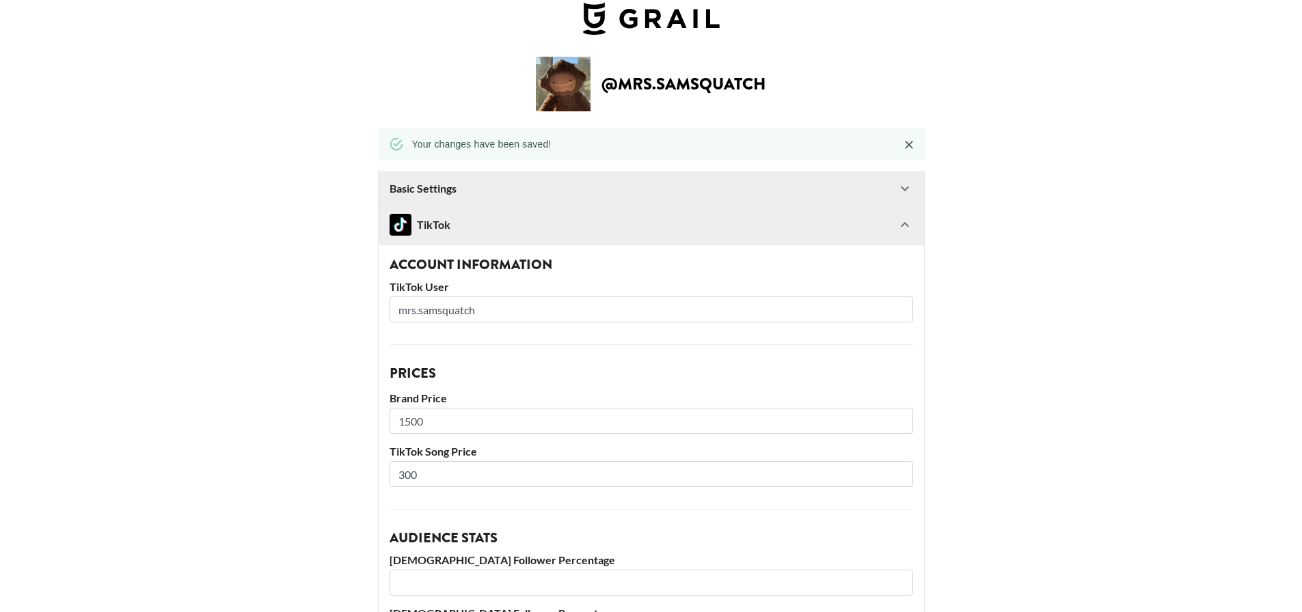
scroll to position [0, 0]
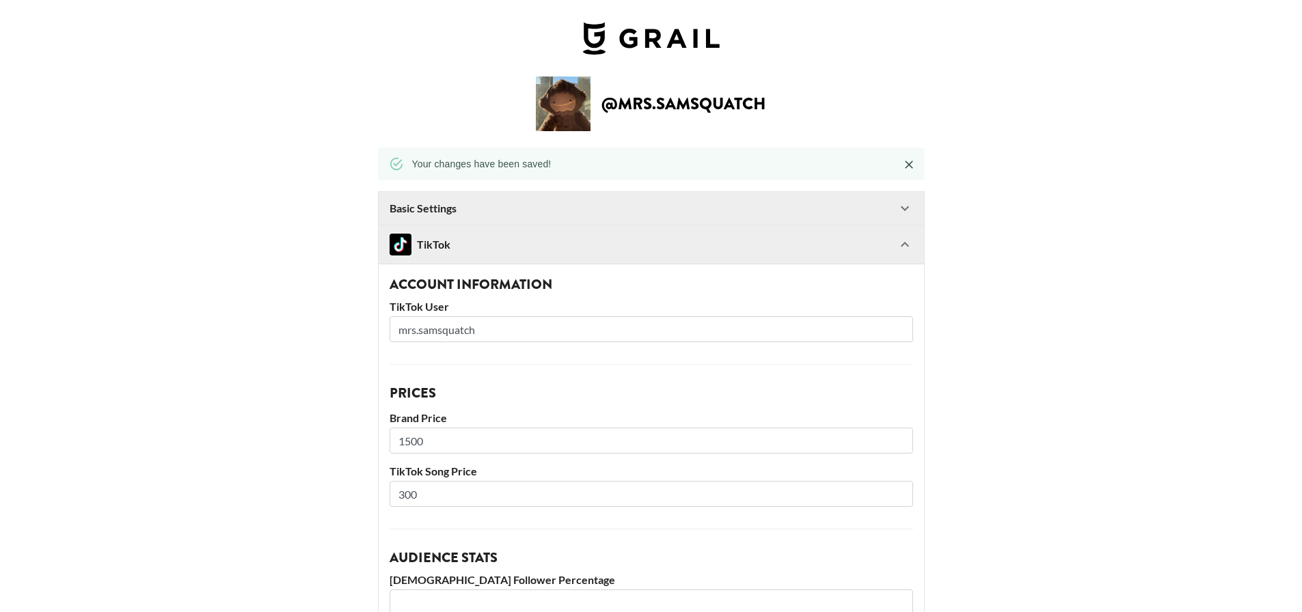
click at [447, 249] on div "TikTok" at bounding box center [420, 245] width 61 height 22
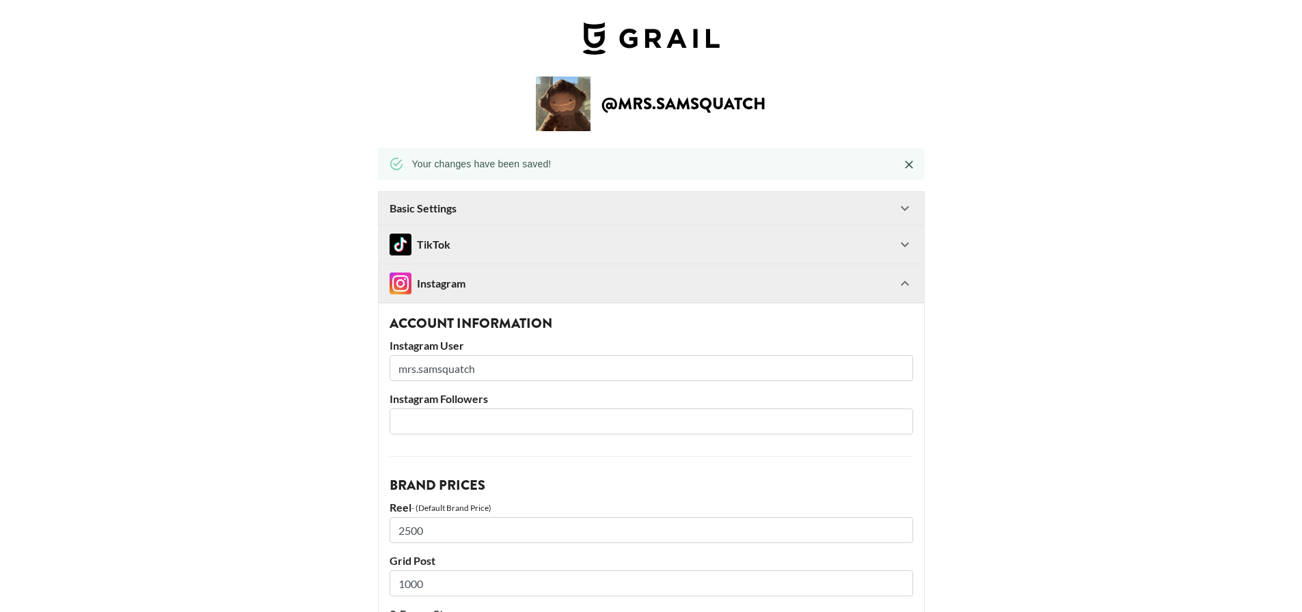
click at [445, 208] on strong "Basic Settings" at bounding box center [423, 209] width 67 height 14
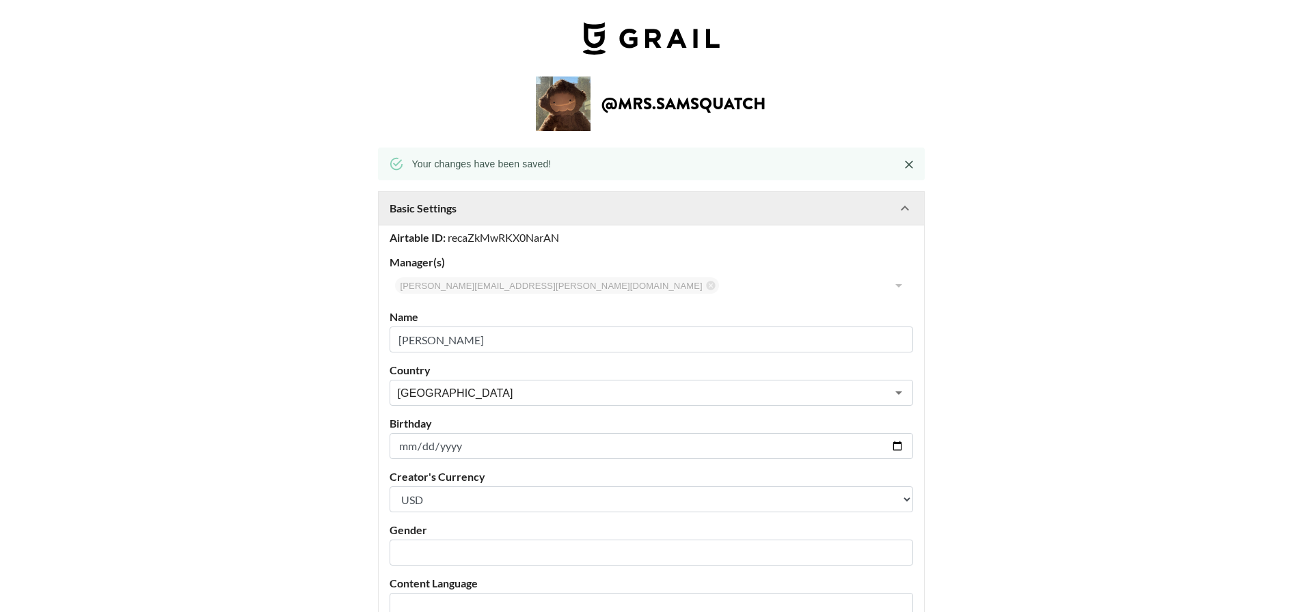
click at [445, 208] on strong "Basic Settings" at bounding box center [423, 209] width 67 height 14
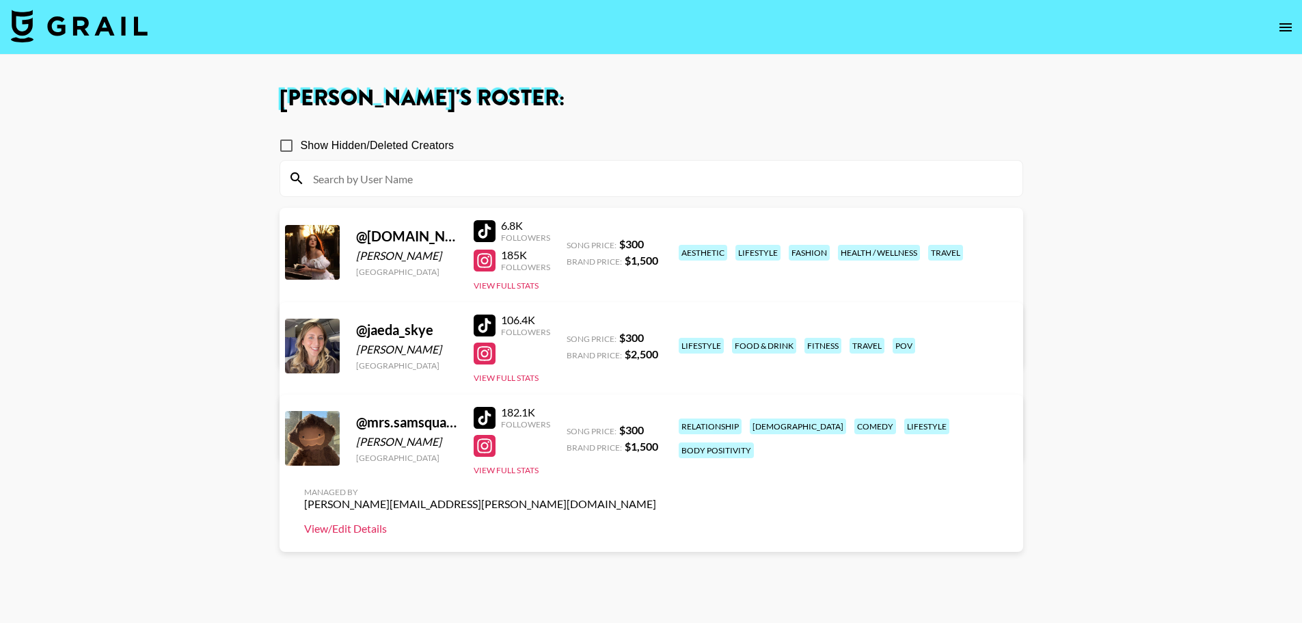
click at [656, 521] on link "View/Edit Details" at bounding box center [480, 528] width 352 height 14
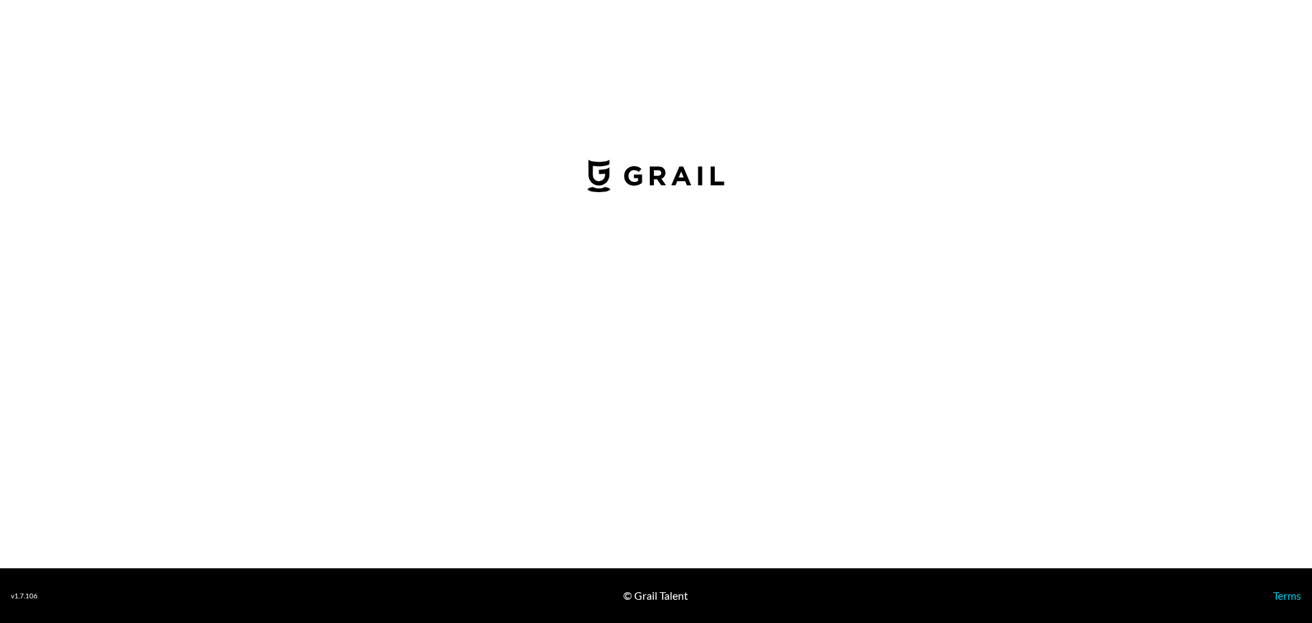
select select "USD"
